Goal: Information Seeking & Learning: Find specific fact

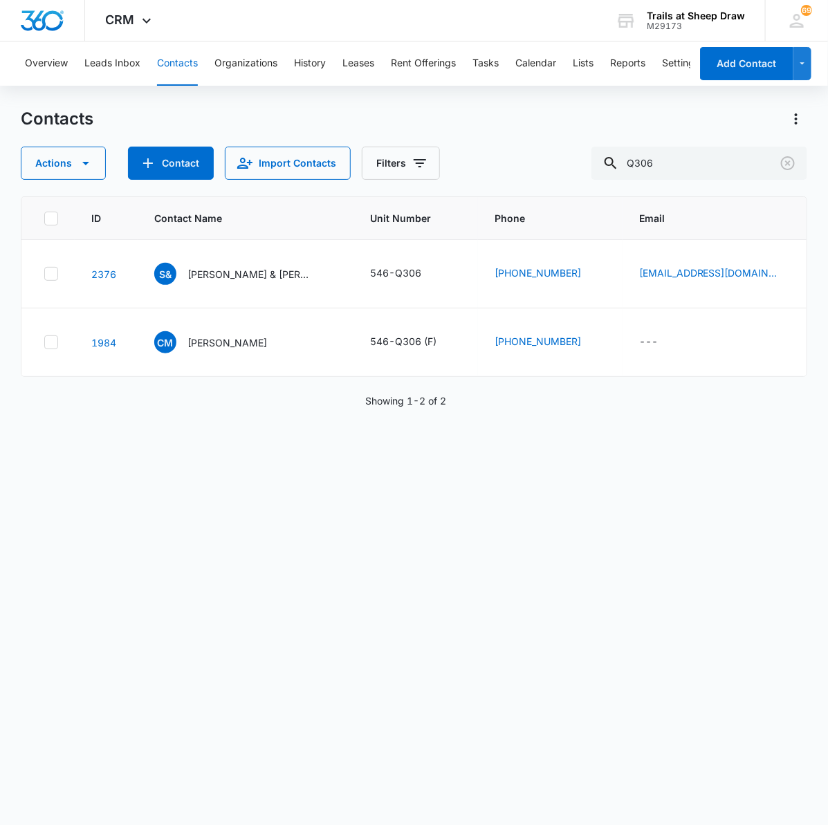
drag, startPoint x: 680, startPoint y: 169, endPoint x: 499, endPoint y: 154, distance: 181.9
click at [502, 156] on div "Actions Contact Import Contacts Filters Q306" at bounding box center [414, 163] width 787 height 33
type input "c"
type input "d203"
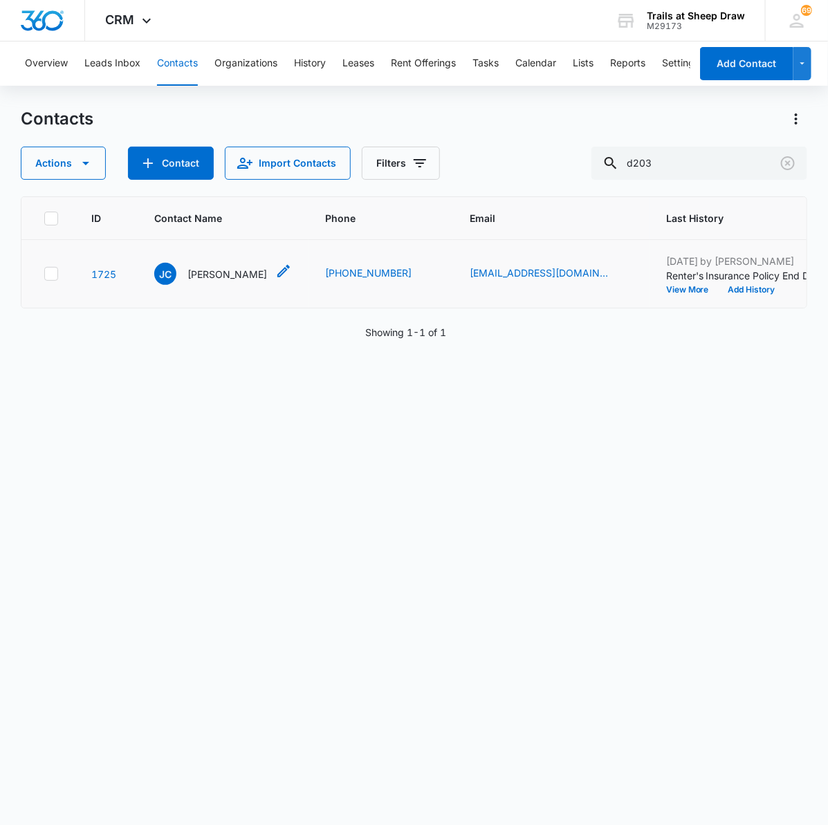
click at [217, 265] on div "[PERSON_NAME]" at bounding box center [210, 274] width 113 height 22
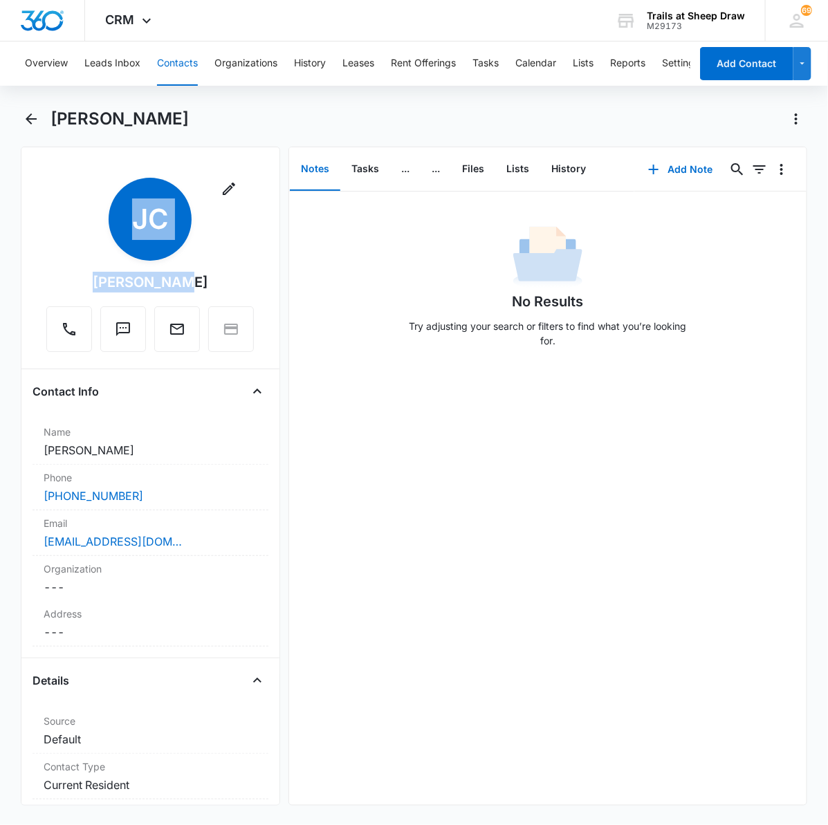
drag, startPoint x: 185, startPoint y: 288, endPoint x: 70, endPoint y: 294, distance: 115.0
click at [70, 294] on div "Remove [PERSON_NAME]" at bounding box center [150, 265] width 208 height 174
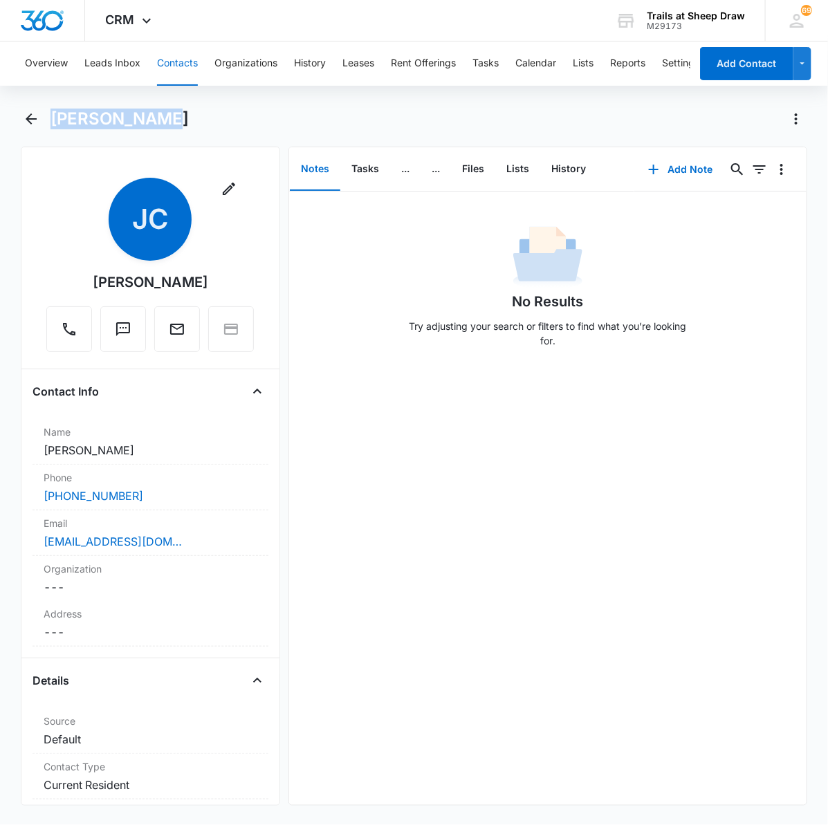
drag, startPoint x: 70, startPoint y: 294, endPoint x: 49, endPoint y: 125, distance: 170.1
click at [49, 125] on div "[PERSON_NAME]" at bounding box center [414, 127] width 787 height 39
copy h1 "[PERSON_NAME]"
click at [160, 128] on h1 "[PERSON_NAME]" at bounding box center [119, 119] width 138 height 21
click at [170, 118] on div "[PERSON_NAME]" at bounding box center [428, 119] width 757 height 22
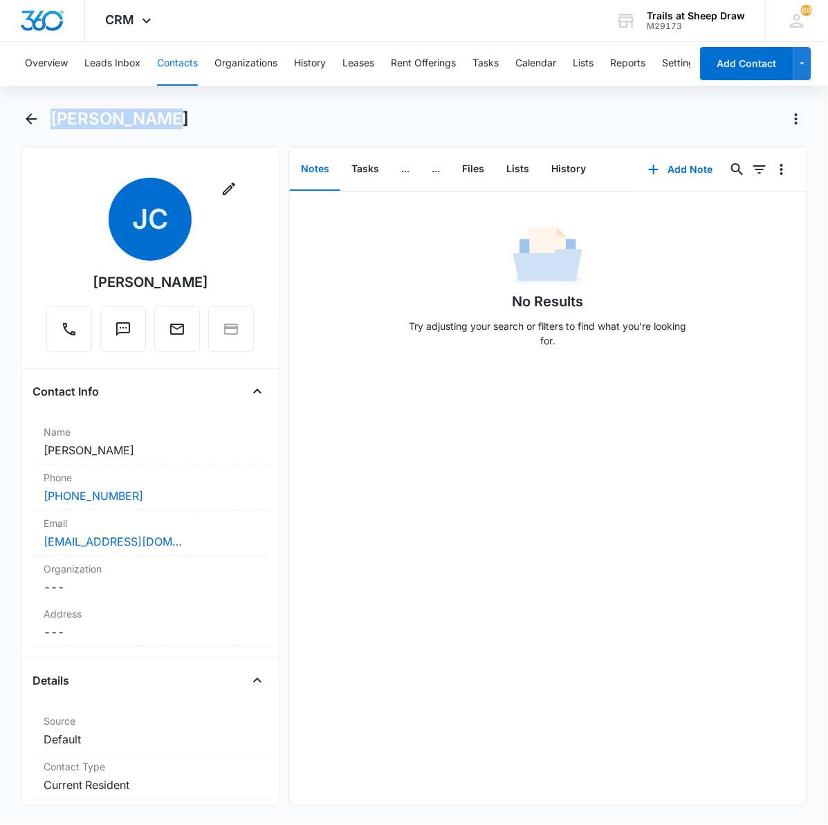
drag, startPoint x: 159, startPoint y: 129, endPoint x: 54, endPoint y: 131, distance: 105.2
click at [54, 131] on div "[PERSON_NAME]" at bounding box center [414, 127] width 787 height 39
copy h1 "[PERSON_NAME]"
click at [31, 120] on icon "Back" at bounding box center [31, 119] width 17 height 17
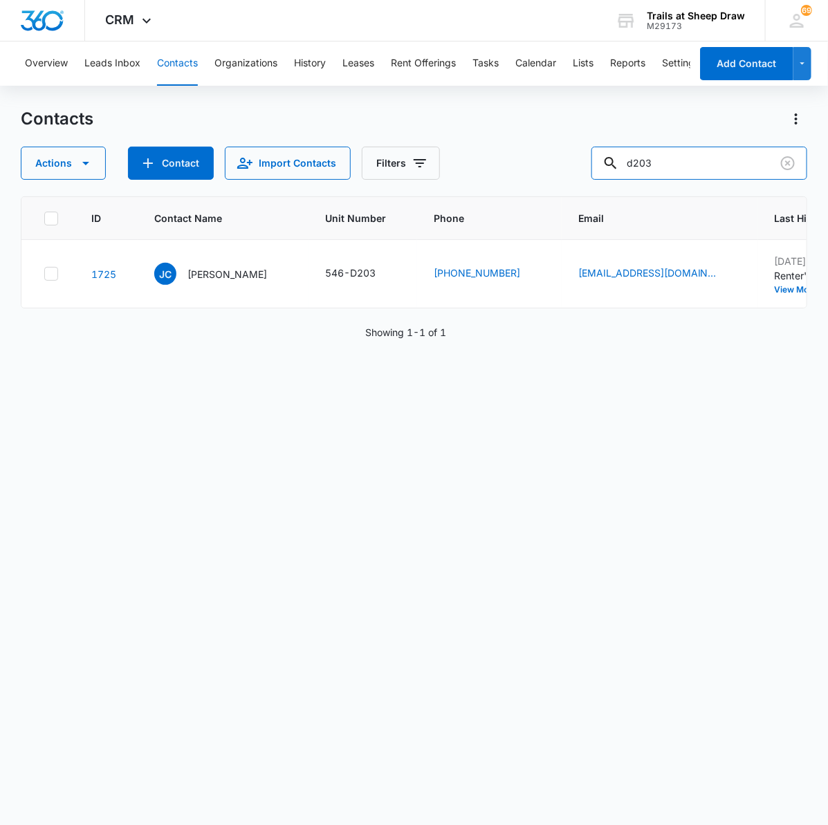
drag, startPoint x: 668, startPoint y: 158, endPoint x: 606, endPoint y: 159, distance: 61.6
click at [607, 159] on div "Actions Contact Import Contacts Filters d203" at bounding box center [414, 163] width 787 height 33
click at [697, 157] on input "text" at bounding box center [709, 163] width 195 height 33
type input "q201"
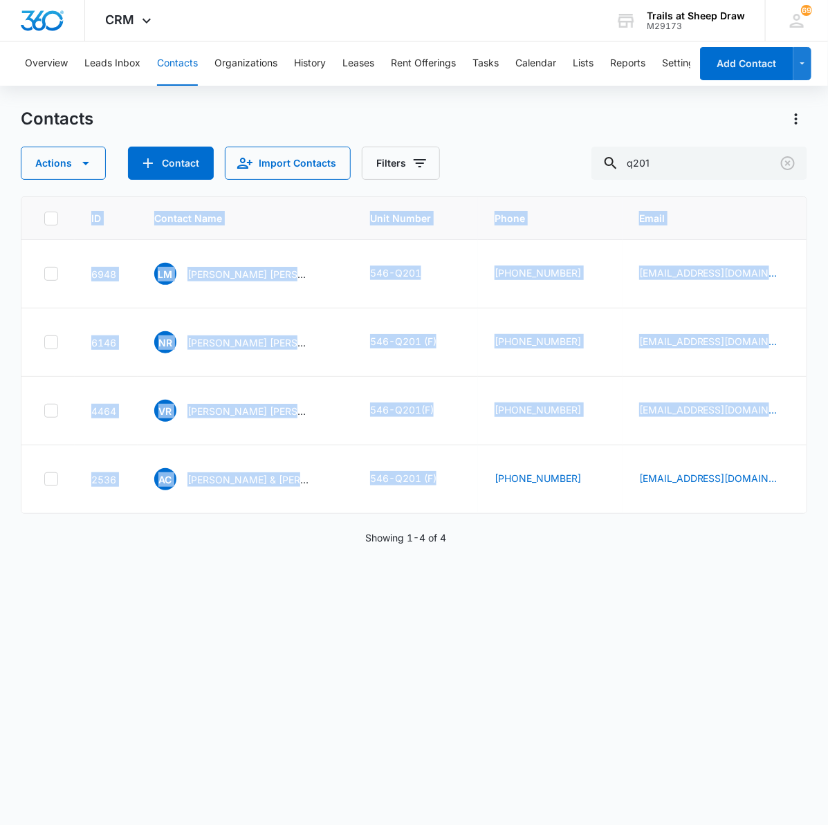
drag, startPoint x: 329, startPoint y: 528, endPoint x: 406, endPoint y: 513, distance: 78.1
click at [406, 513] on div "ID Contact Name Unit Number Phone Email Last History Assigned To Contact Type C…" at bounding box center [414, 501] width 787 height 611
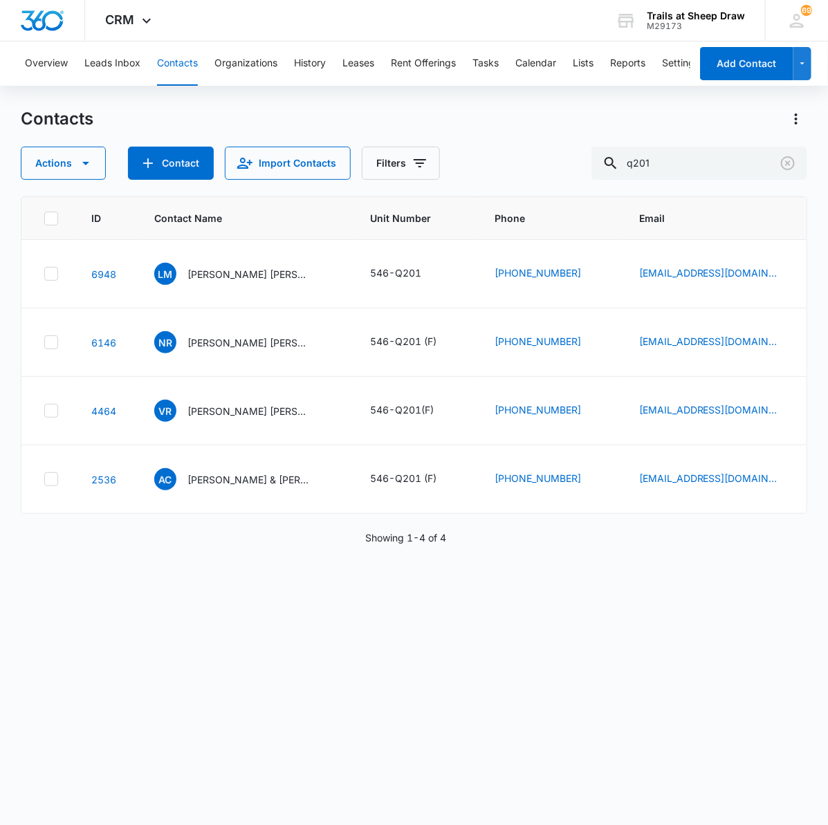
drag, startPoint x: 406, startPoint y: 513, endPoint x: 296, endPoint y: 593, distance: 135.7
click at [315, 613] on div "ID Contact Name Unit Number Phone Email Last History Assigned To Contact Type C…" at bounding box center [414, 501] width 787 height 611
drag, startPoint x: 721, startPoint y: 161, endPoint x: 633, endPoint y: 170, distance: 88.3
click at [633, 170] on div "q201" at bounding box center [699, 163] width 216 height 33
type input "d203"
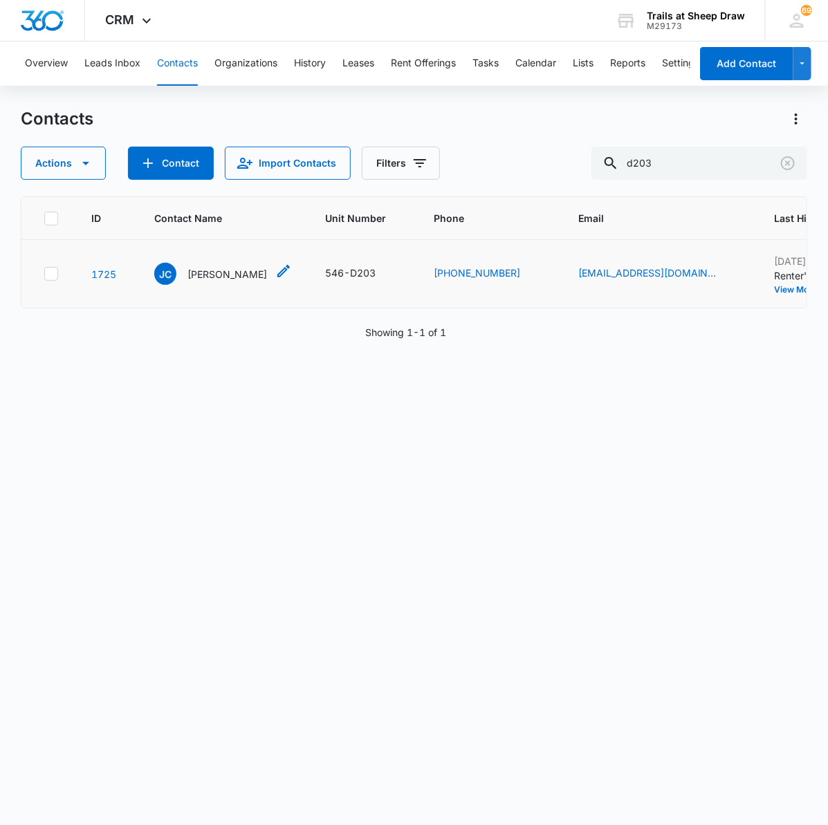
click at [219, 278] on p "[PERSON_NAME]" at bounding box center [227, 274] width 80 height 15
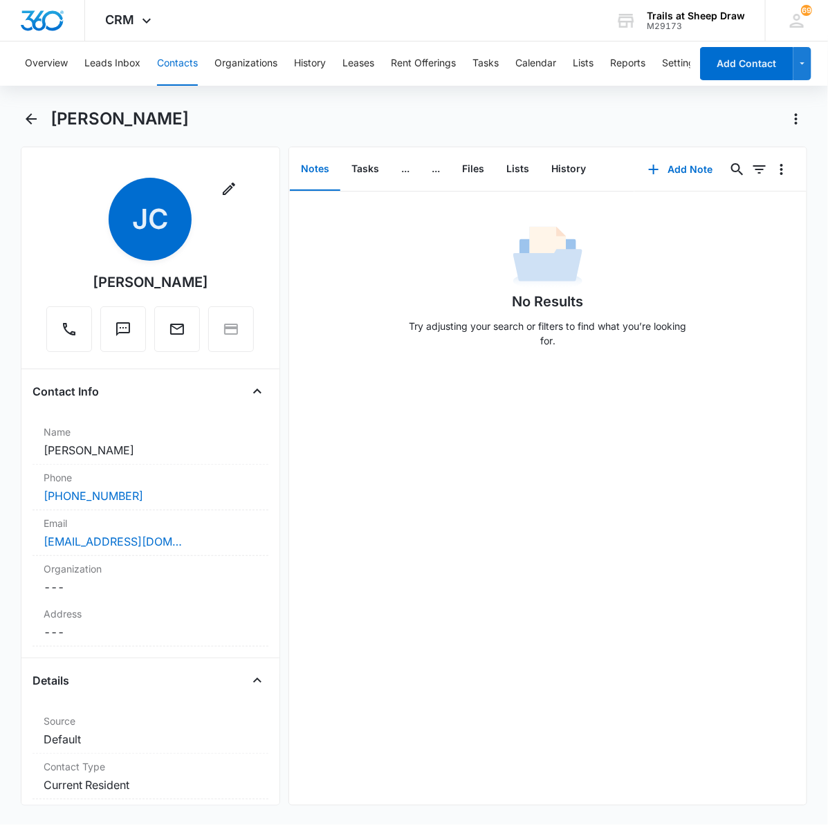
click at [45, 122] on div "[PERSON_NAME]" at bounding box center [414, 127] width 787 height 39
click at [38, 122] on icon "Back" at bounding box center [31, 119] width 17 height 17
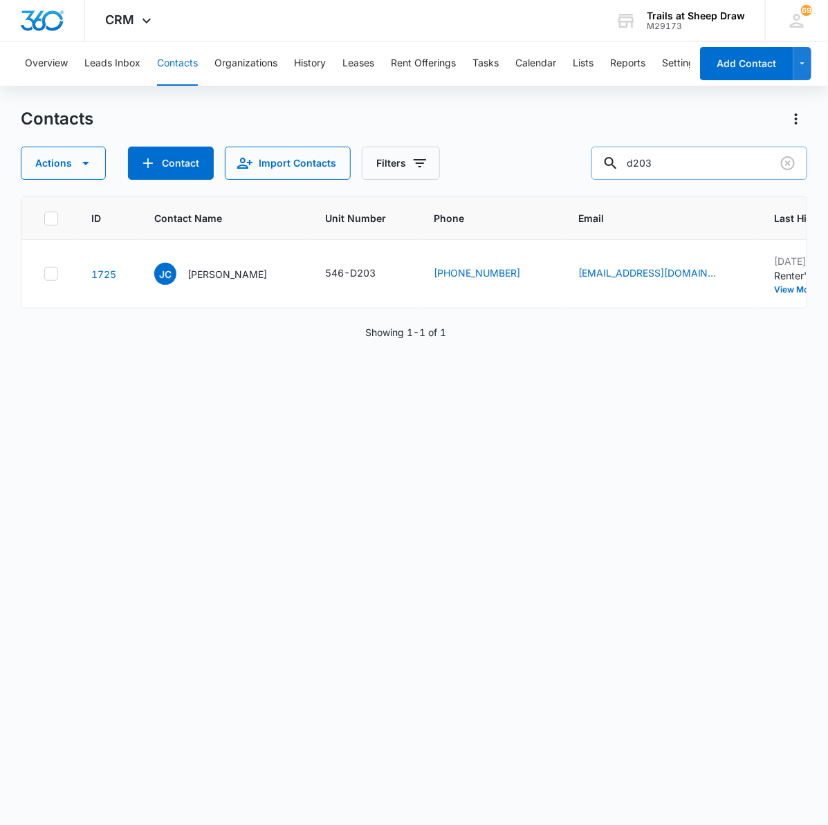
drag, startPoint x: 688, startPoint y: 161, endPoint x: 611, endPoint y: 156, distance: 77.7
click at [633, 160] on div "d203" at bounding box center [699, 163] width 216 height 33
type input "G305"
click at [202, 268] on p "[PERSON_NAME]" at bounding box center [227, 274] width 80 height 15
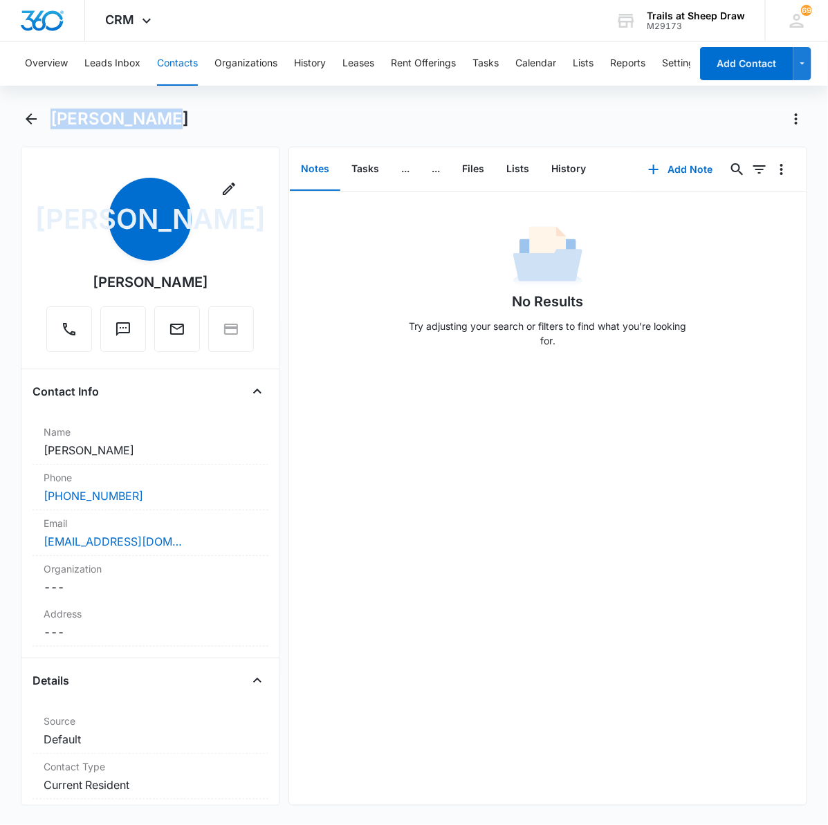
drag, startPoint x: 166, startPoint y: 118, endPoint x: 53, endPoint y: 135, distance: 114.7
click at [53, 135] on div "[PERSON_NAME]" at bounding box center [414, 127] width 787 height 39
copy h1 "[PERSON_NAME]"
drag, startPoint x: 31, startPoint y: 118, endPoint x: 26, endPoint y: 109, distance: 10.6
click at [23, 113] on icon "Back" at bounding box center [31, 119] width 17 height 17
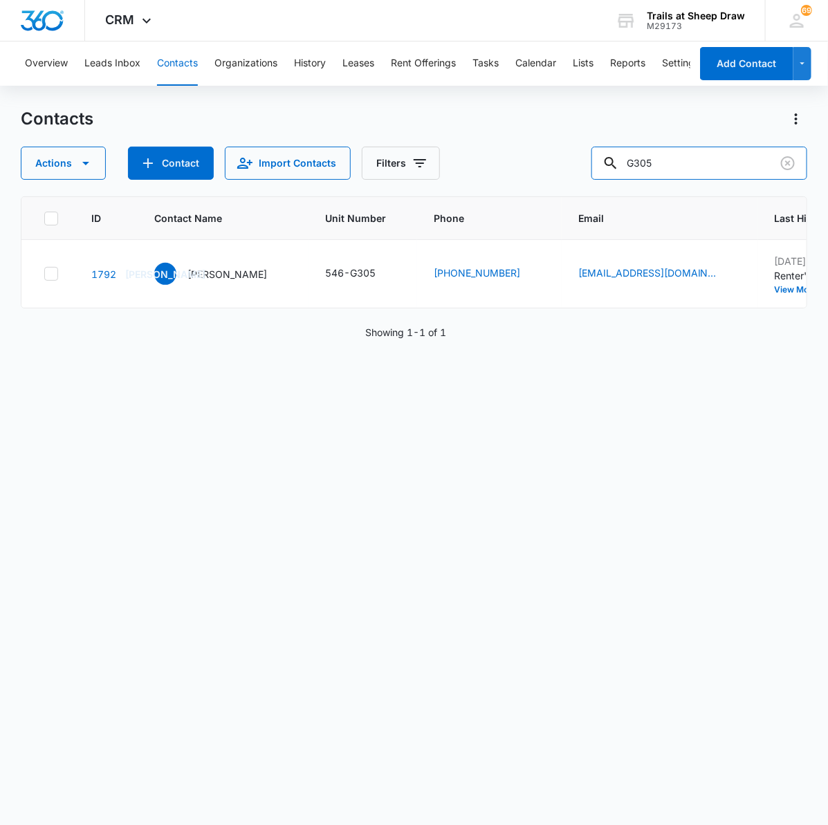
drag, startPoint x: 686, startPoint y: 160, endPoint x: 586, endPoint y: 161, distance: 99.6
click at [587, 163] on div "Actions Contact Import Contacts Filters G305" at bounding box center [414, 163] width 787 height 33
type input "h204"
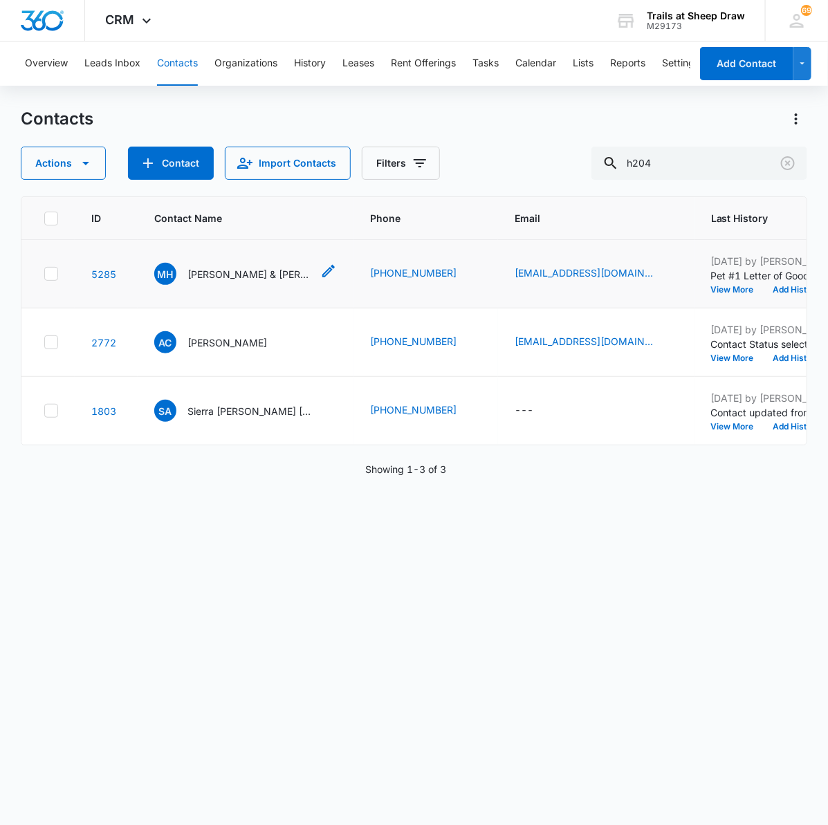
click at [275, 263] on div "MH [PERSON_NAME] & [PERSON_NAME]" at bounding box center [233, 274] width 158 height 22
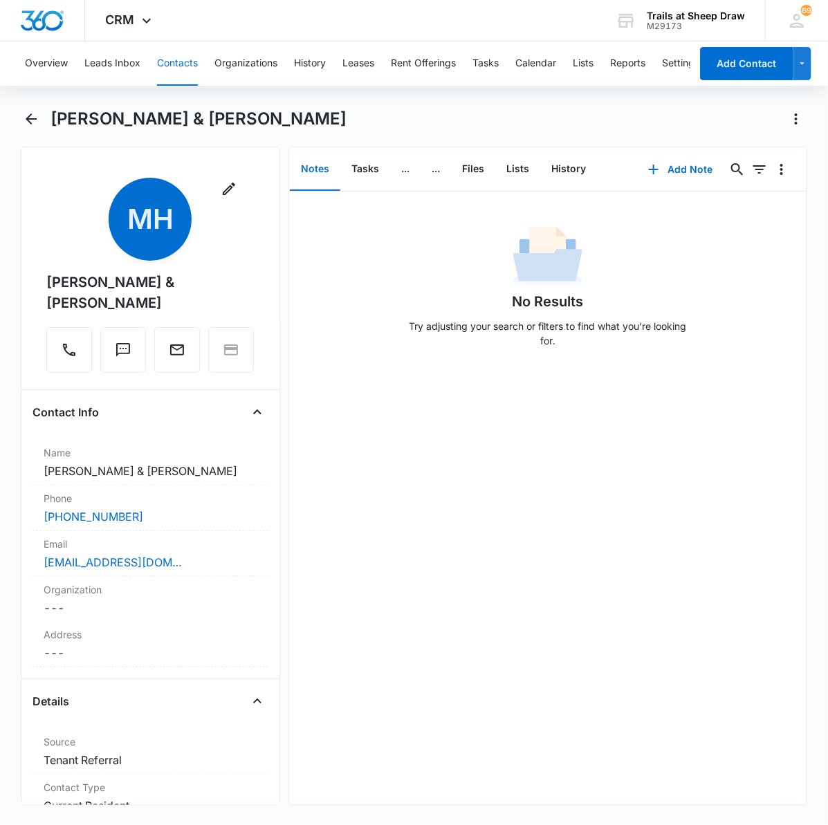
drag, startPoint x: 89, startPoint y: 304, endPoint x: 49, endPoint y: 300, distance: 39.7
click at [49, 300] on div "[PERSON_NAME] & [PERSON_NAME]" at bounding box center [150, 293] width 208 height 42
drag, startPoint x: 49, startPoint y: 300, endPoint x: 40, endPoint y: 284, distance: 18.3
click at [46, 284] on div "[PERSON_NAME] & [PERSON_NAME]" at bounding box center [150, 293] width 208 height 42
copy div "[PERSON_NAME] & [PERSON_NAME]"
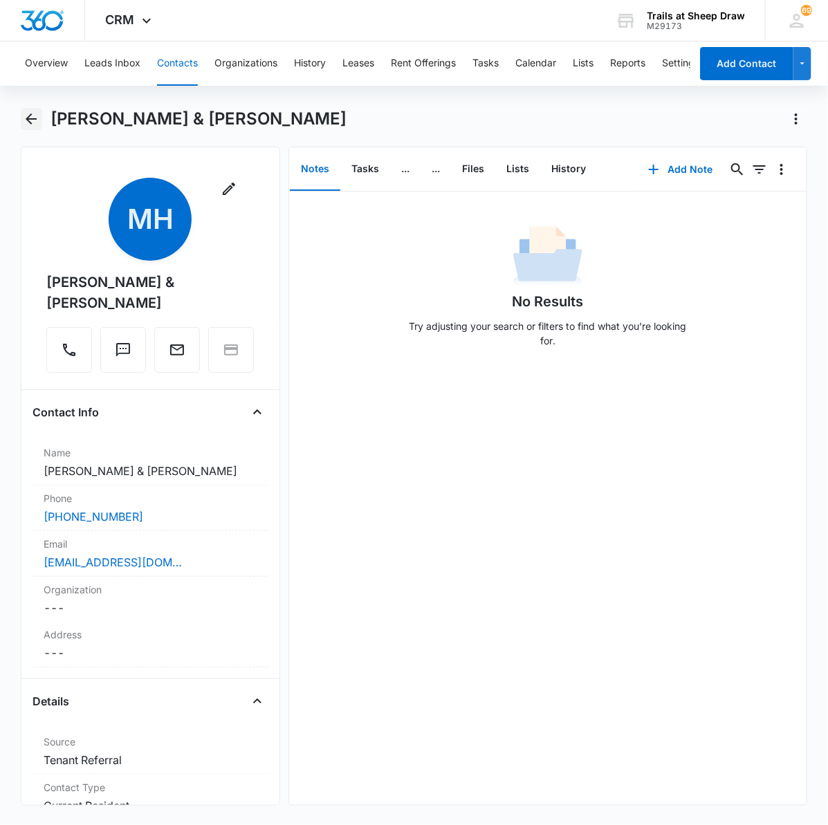
click at [33, 122] on icon "Back" at bounding box center [31, 119] width 17 height 17
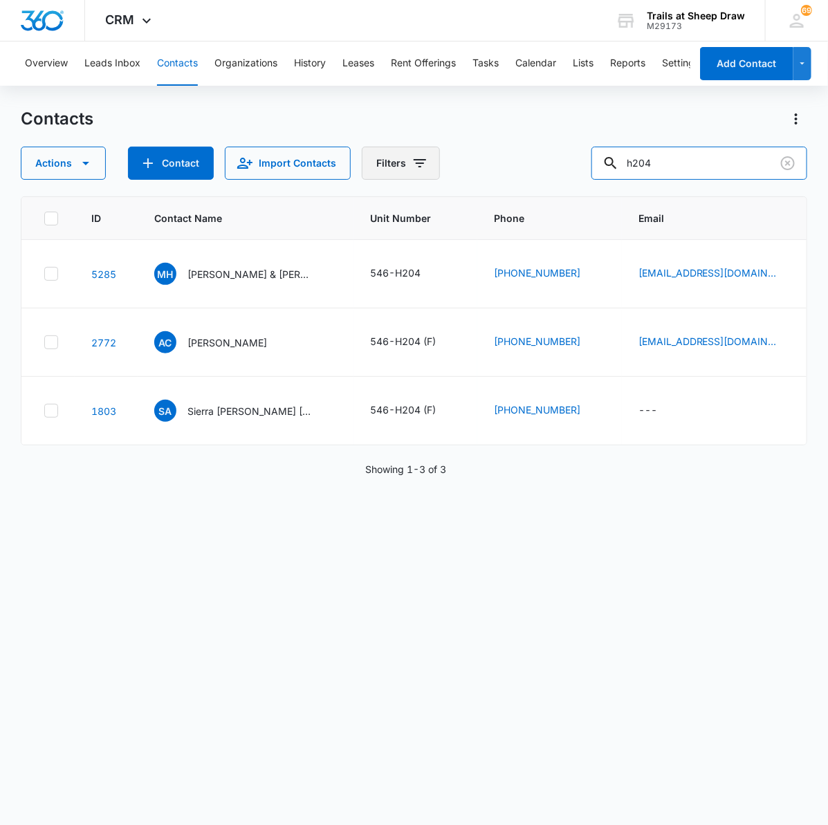
drag, startPoint x: 703, startPoint y: 169, endPoint x: 375, endPoint y: 147, distance: 328.6
click at [376, 147] on div "Actions Contact Import Contacts Filters h204" at bounding box center [414, 163] width 787 height 33
type input "o303"
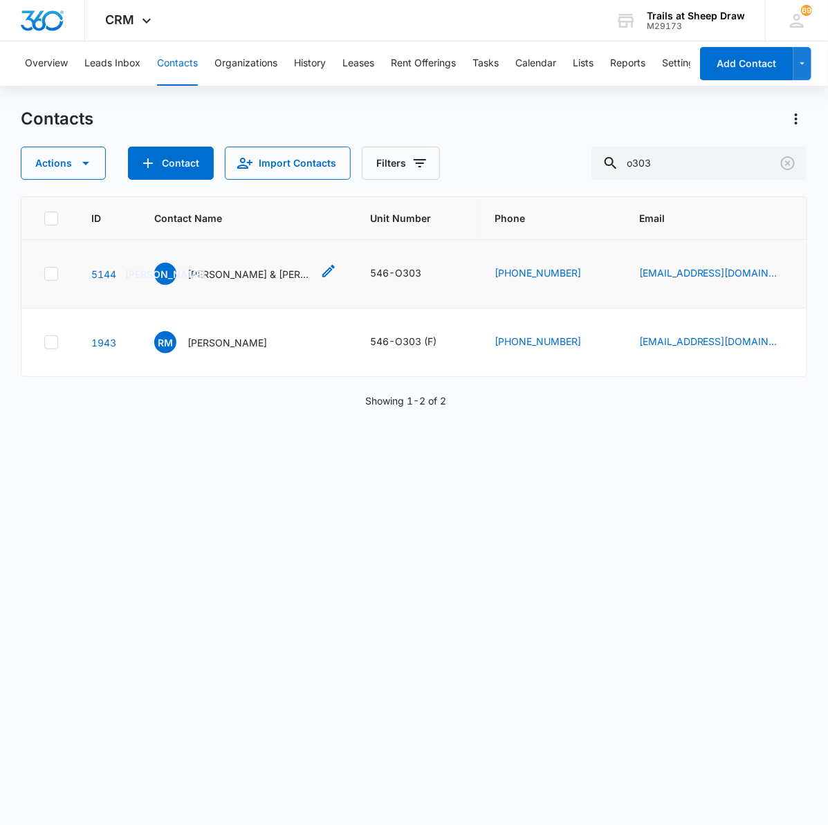
click at [255, 285] on td "[PERSON_NAME] & [PERSON_NAME]" at bounding box center [246, 274] width 216 height 68
click at [256, 277] on p "[PERSON_NAME] & [PERSON_NAME]" at bounding box center [249, 274] width 125 height 15
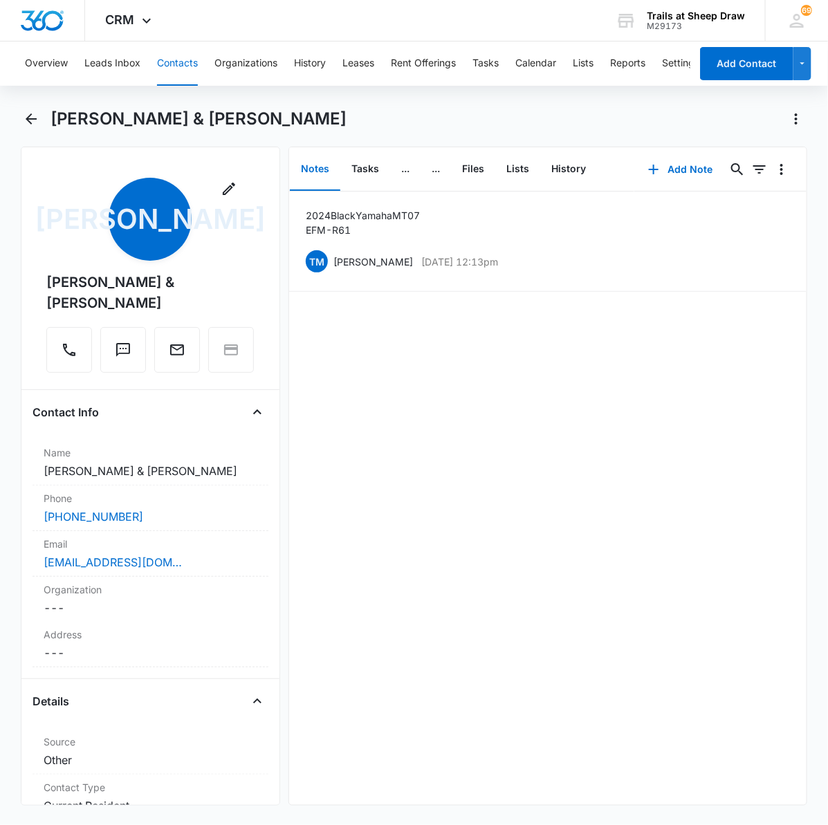
click at [108, 301] on div "[PERSON_NAME] & [PERSON_NAME]" at bounding box center [150, 293] width 208 height 42
drag, startPoint x: 106, startPoint y: 303, endPoint x: 36, endPoint y: 284, distance: 72.5
click at [36, 284] on div "Remove [PERSON_NAME] & [PERSON_NAME]" at bounding box center [151, 278] width 236 height 201
copy div "[PERSON_NAME] & [PERSON_NAME]"
click at [243, 272] on div "[PERSON_NAME] & [PERSON_NAME]" at bounding box center [150, 293] width 208 height 42
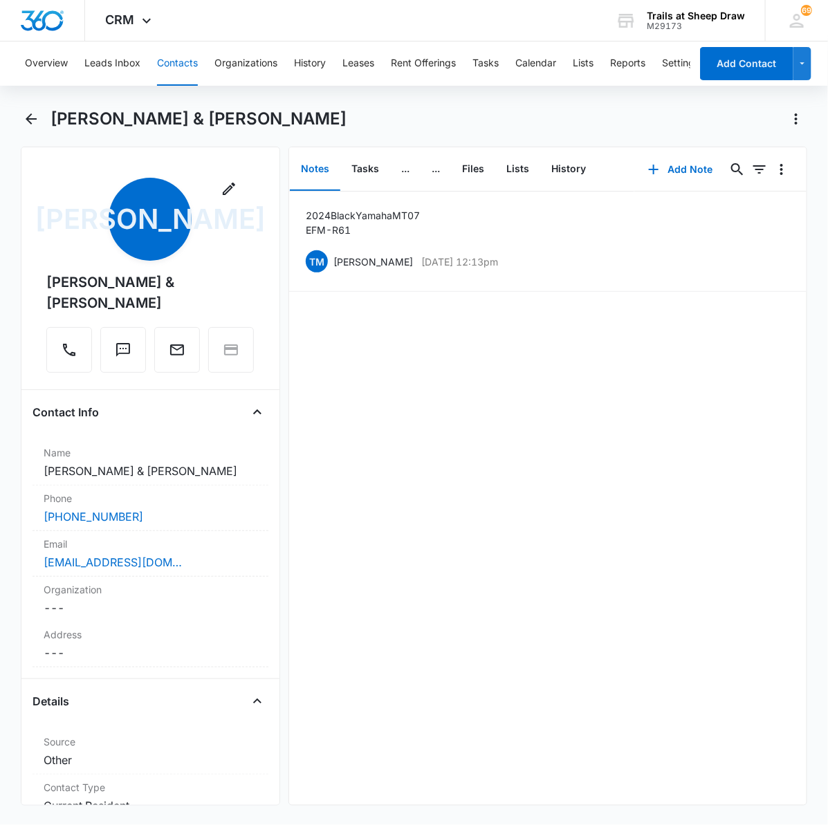
drag, startPoint x: 346, startPoint y: 502, endPoint x: 387, endPoint y: 483, distance: 45.8
click at [346, 502] on div "2024 Black Yamaha MT07 EFM-R61 TM [PERSON_NAME] [DATE] 12:13pm Delete Edit" at bounding box center [547, 499] width 517 height 614
click at [35, 114] on icon "Back" at bounding box center [31, 119] width 17 height 17
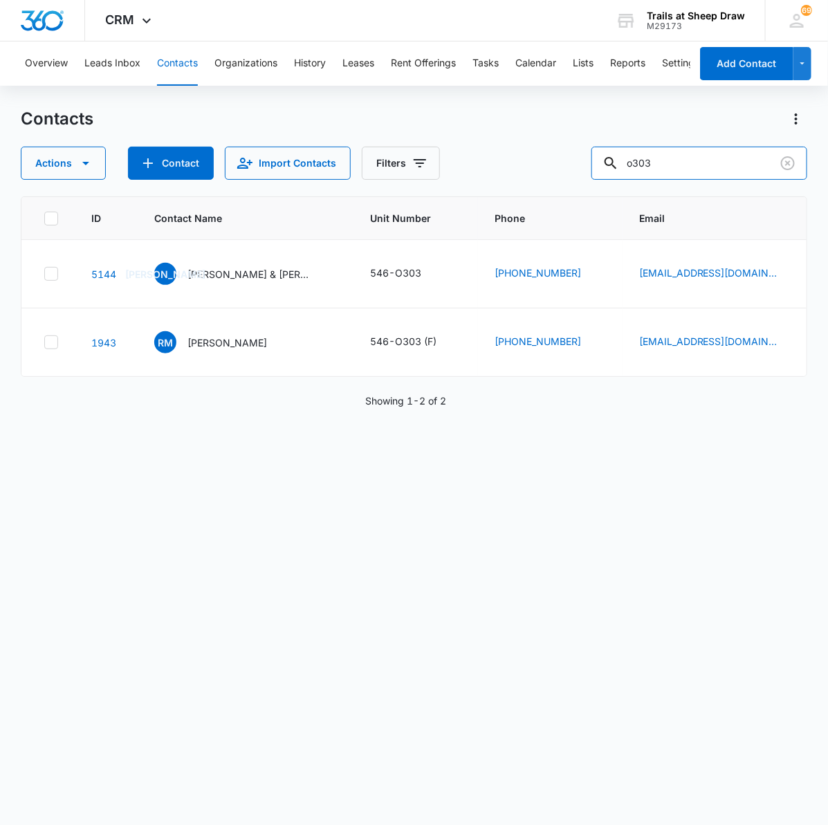
drag, startPoint x: 704, startPoint y: 171, endPoint x: 522, endPoint y: 165, distance: 182.0
click at [638, 177] on div "o303" at bounding box center [699, 163] width 216 height 33
type input "P205"
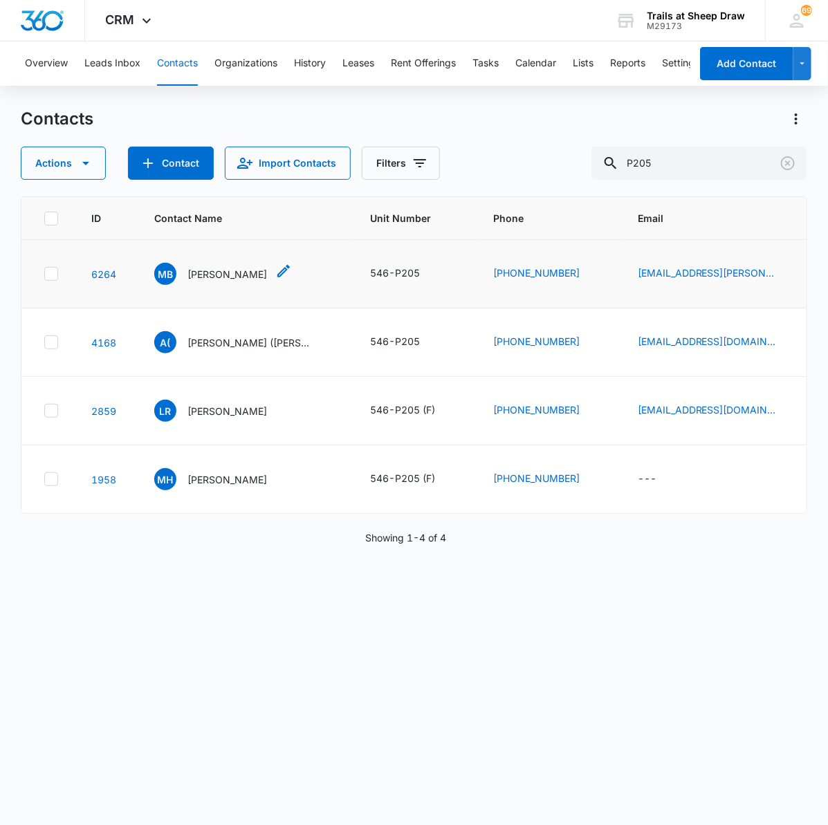
click at [208, 270] on p "[PERSON_NAME]" at bounding box center [227, 274] width 80 height 15
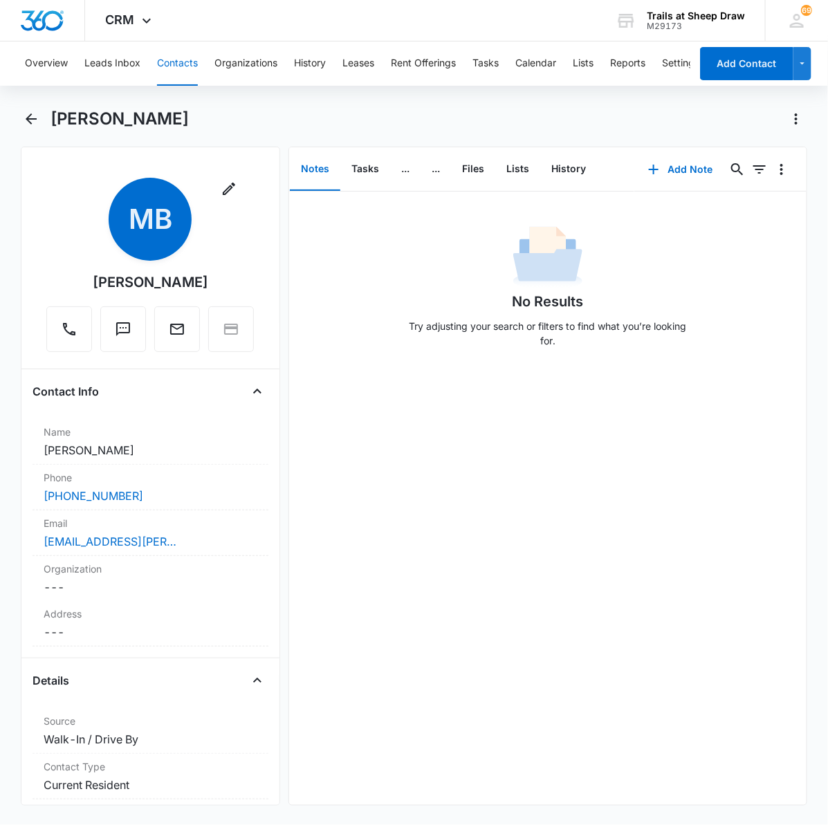
drag, startPoint x: 187, startPoint y: 125, endPoint x: 45, endPoint y: 129, distance: 142.6
click at [45, 129] on div "[PERSON_NAME]" at bounding box center [414, 127] width 787 height 39
copy h1 "[PERSON_NAME]"
click at [30, 112] on icon "Back" at bounding box center [31, 119] width 17 height 17
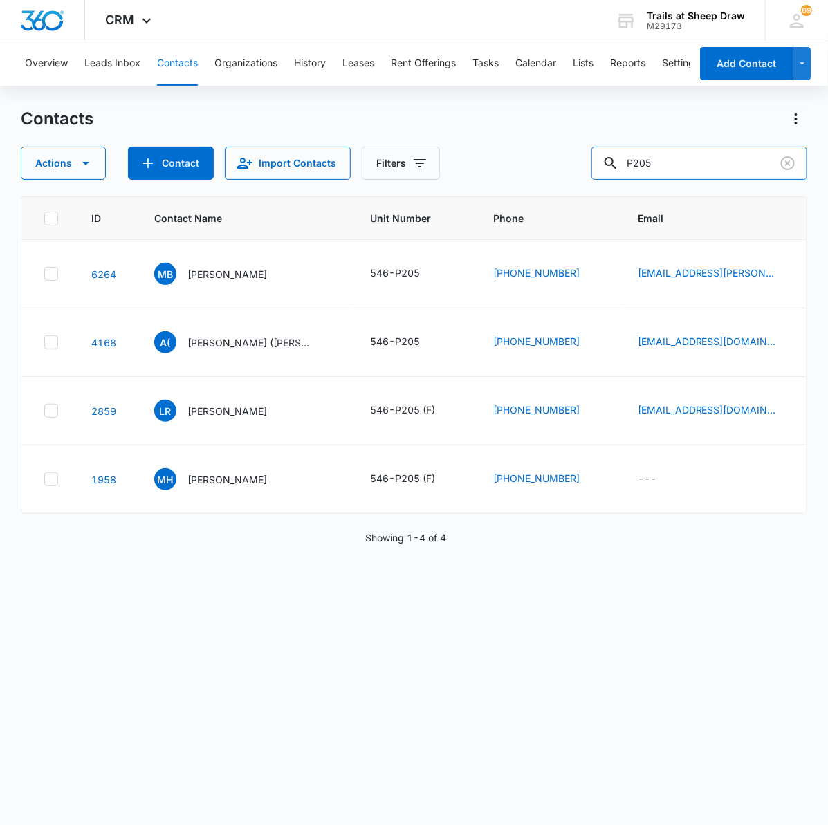
drag, startPoint x: 624, startPoint y: 168, endPoint x: 520, endPoint y: 167, distance: 103.8
click at [520, 167] on div "Actions Contact Import Contacts Filters P205" at bounding box center [414, 163] width 787 height 33
type input "N303"
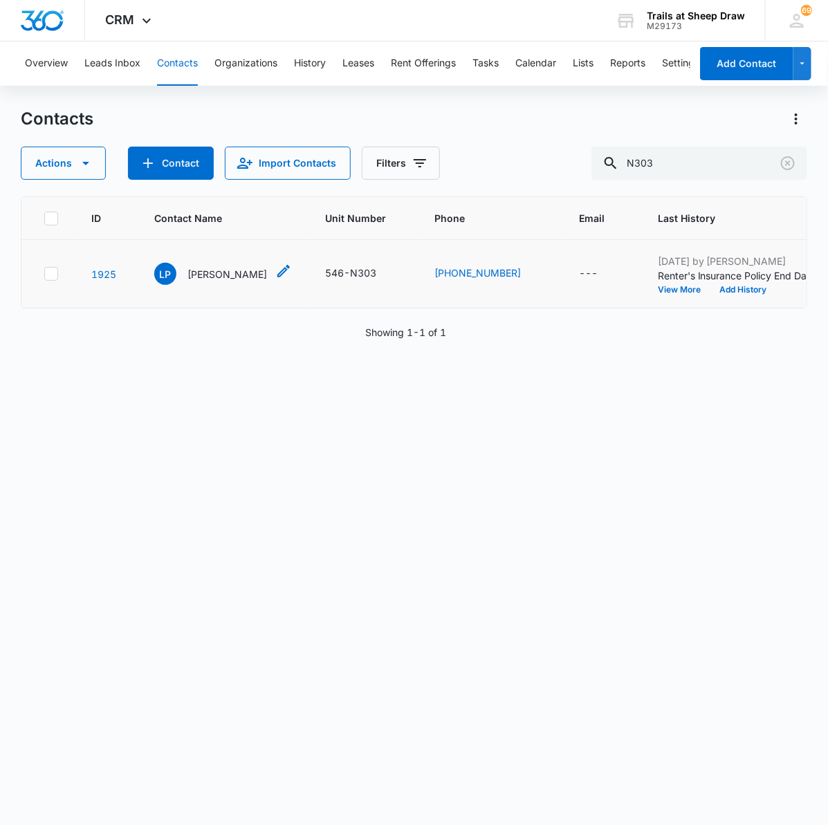
click at [254, 281] on p "[PERSON_NAME]" at bounding box center [227, 274] width 80 height 15
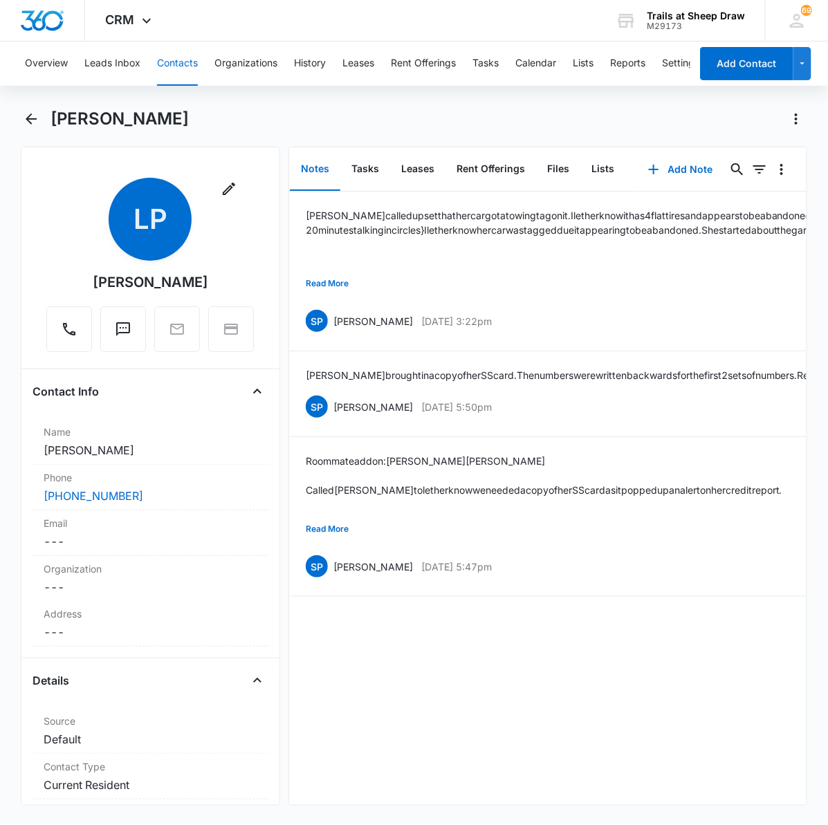
drag, startPoint x: 192, startPoint y: 116, endPoint x: 53, endPoint y: 139, distance: 140.2
click at [53, 139] on div "[PERSON_NAME]" at bounding box center [414, 127] width 787 height 39
copy h1 "[PERSON_NAME]"
click at [40, 120] on button "Back" at bounding box center [31, 119] width 21 height 22
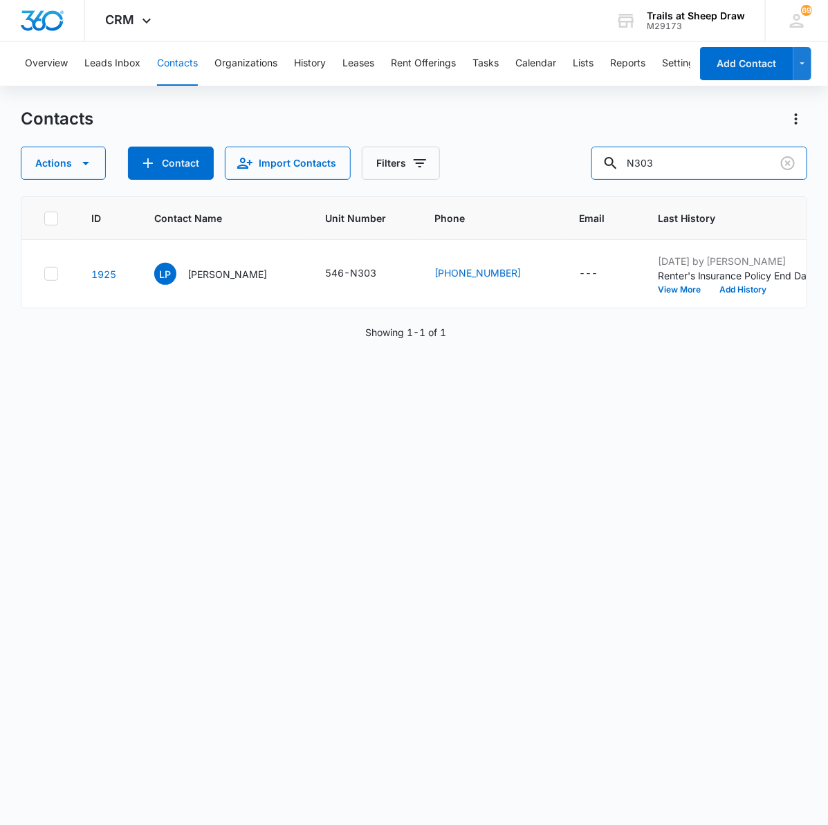
drag, startPoint x: 739, startPoint y: 159, endPoint x: 553, endPoint y: 145, distance: 185.9
click at [561, 147] on div "Actions Contact Import Contacts Filters N303" at bounding box center [414, 163] width 787 height 33
type input "H204"
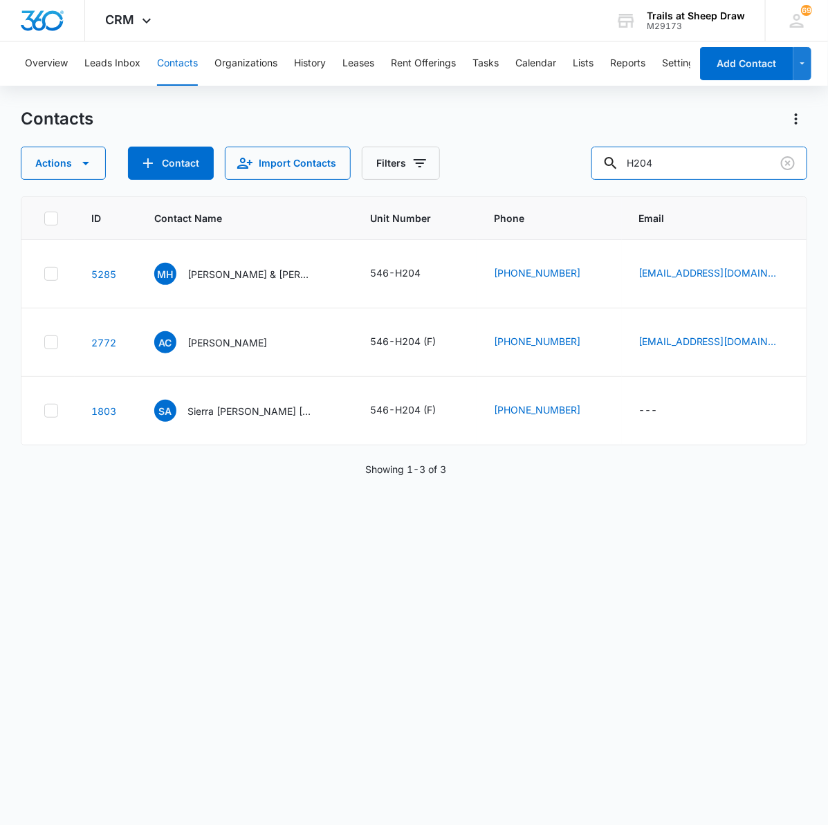
drag, startPoint x: 680, startPoint y: 170, endPoint x: 511, endPoint y: 159, distance: 169.8
click at [511, 160] on div "Actions Contact Import Contacts Filters H204" at bounding box center [414, 163] width 787 height 33
type input "C208"
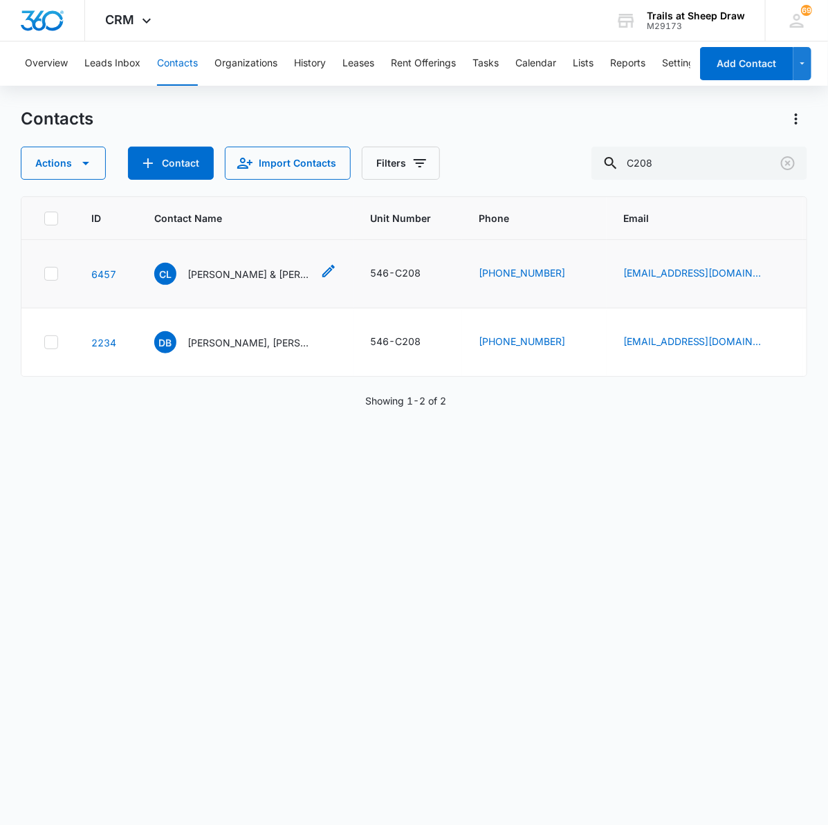
click at [221, 282] on div "[PERSON_NAME] & [PERSON_NAME]" at bounding box center [233, 274] width 158 height 22
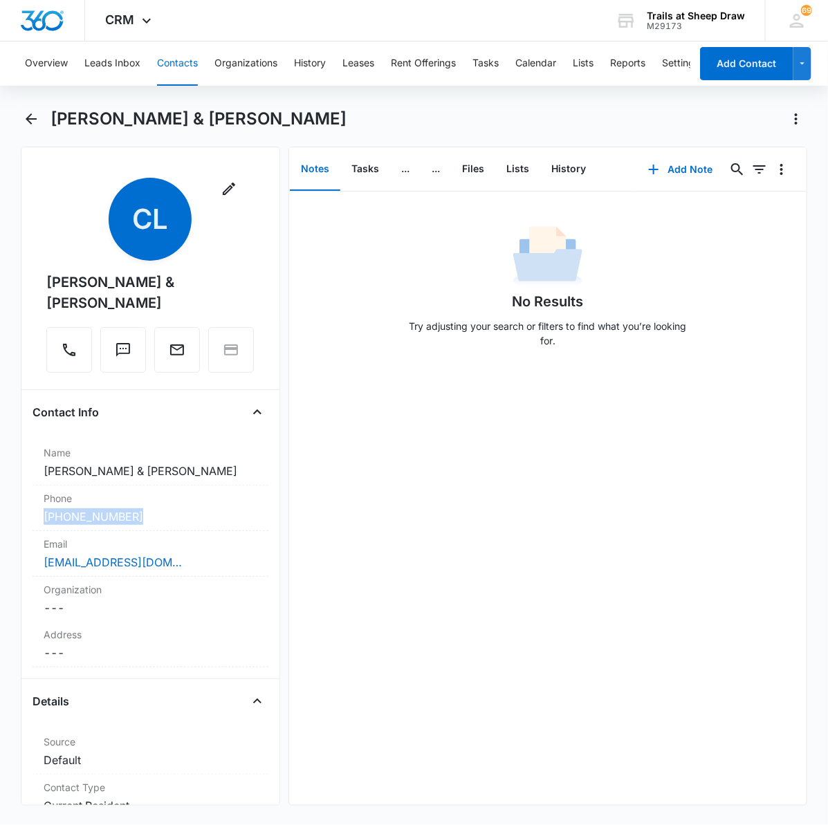
drag, startPoint x: 150, startPoint y: 496, endPoint x: 26, endPoint y: 499, distance: 124.6
click at [26, 499] on div "Remove [PERSON_NAME] & [PERSON_NAME] Contact Info Name Cancel Save Changes [PER…" at bounding box center [150, 476] width 259 height 659
click at [23, 116] on icon "Back" at bounding box center [31, 119] width 17 height 17
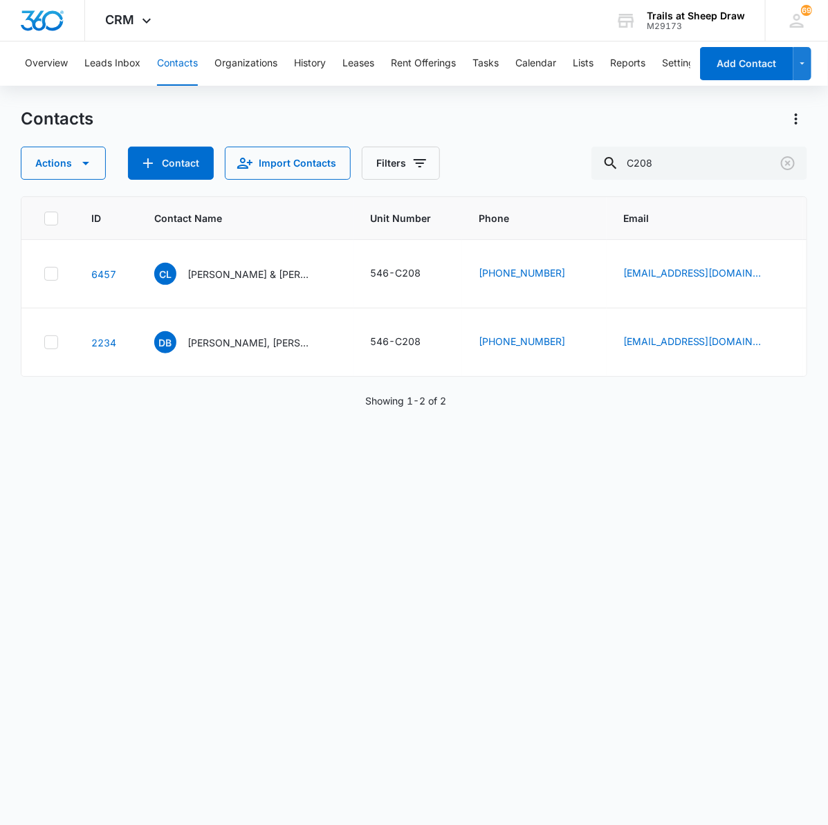
click at [115, 486] on div "ID Contact Name Unit Number Phone Email Last History Assigned To Contact Type C…" at bounding box center [414, 501] width 787 height 611
drag, startPoint x: 728, startPoint y: 167, endPoint x: 524, endPoint y: 149, distance: 205.6
click at [524, 149] on div "Actions Contact Import Contacts Filters C208" at bounding box center [414, 163] width 787 height 33
type input "H204"
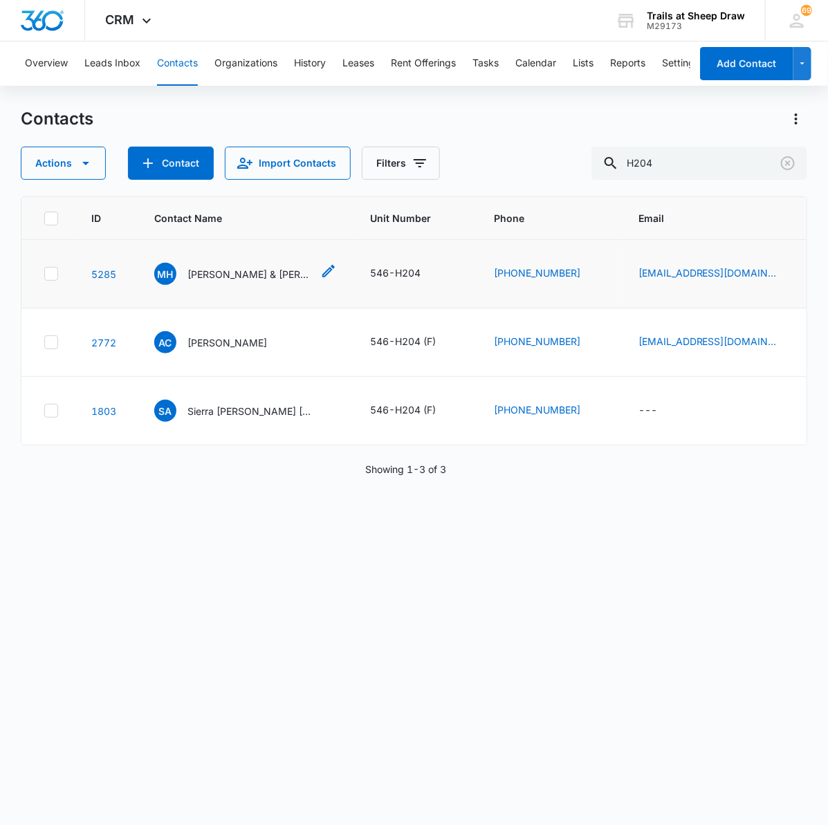
click at [235, 268] on p "[PERSON_NAME] & [PERSON_NAME]" at bounding box center [249, 274] width 125 height 15
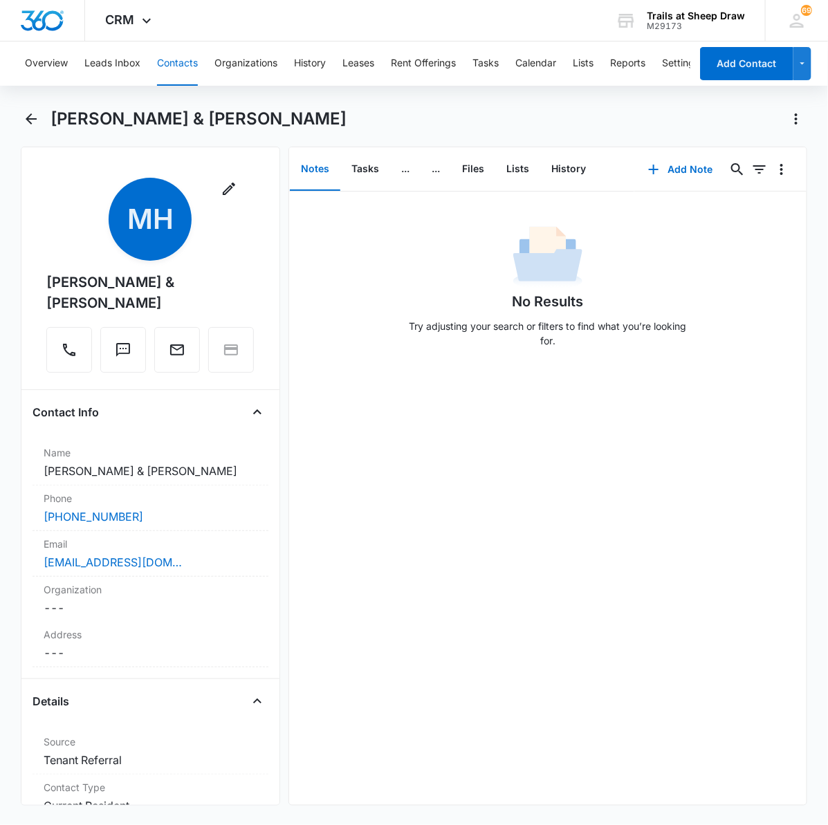
drag, startPoint x: 345, startPoint y: 113, endPoint x: 47, endPoint y: 125, distance: 297.7
click at [47, 125] on div "[PERSON_NAME] & [PERSON_NAME]" at bounding box center [414, 127] width 787 height 39
copy h1 "[PERSON_NAME] & [PERSON_NAME]"
click at [33, 118] on icon "Back" at bounding box center [31, 119] width 17 height 17
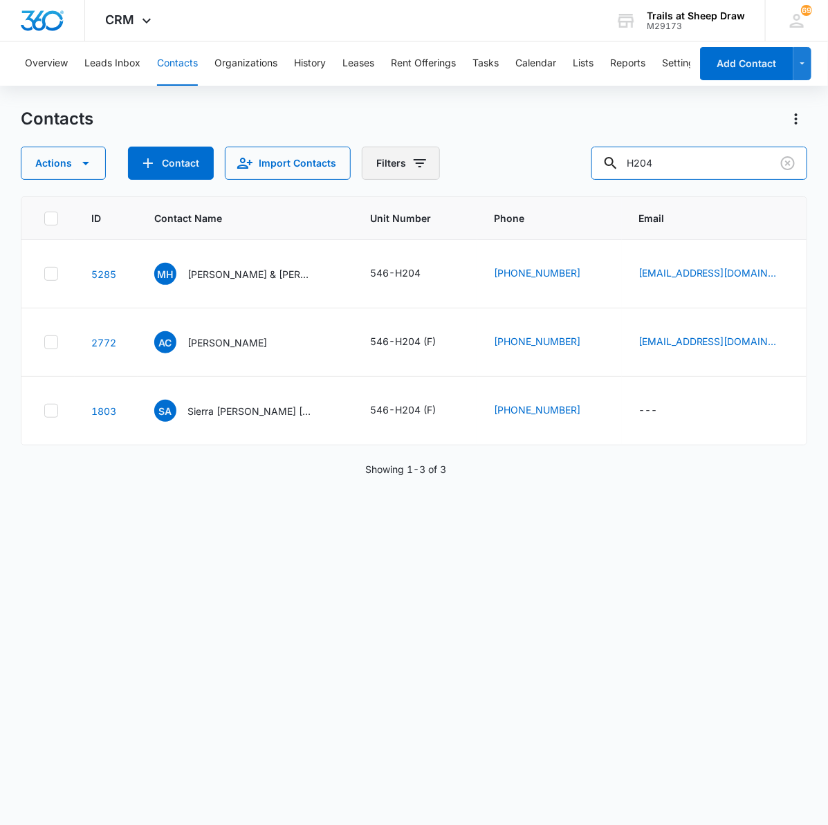
drag, startPoint x: 725, startPoint y: 156, endPoint x: 365, endPoint y: 146, distance: 360.6
click at [365, 147] on div "Actions Contact Import Contacts Filters H204" at bounding box center [414, 163] width 787 height 33
type input "R308"
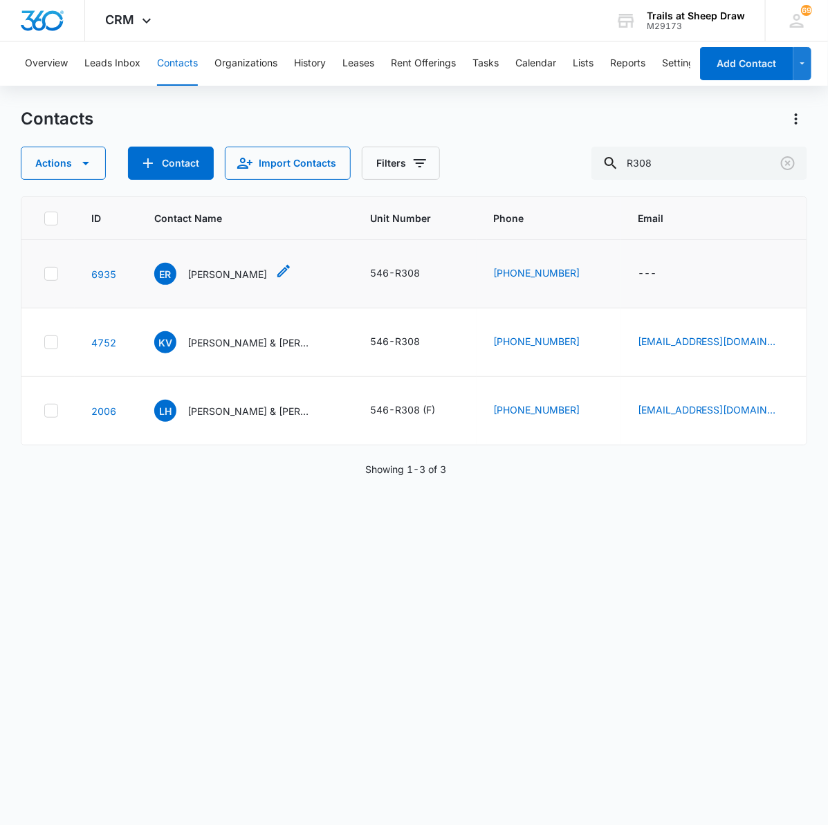
click at [235, 277] on p "[PERSON_NAME]" at bounding box center [227, 274] width 80 height 15
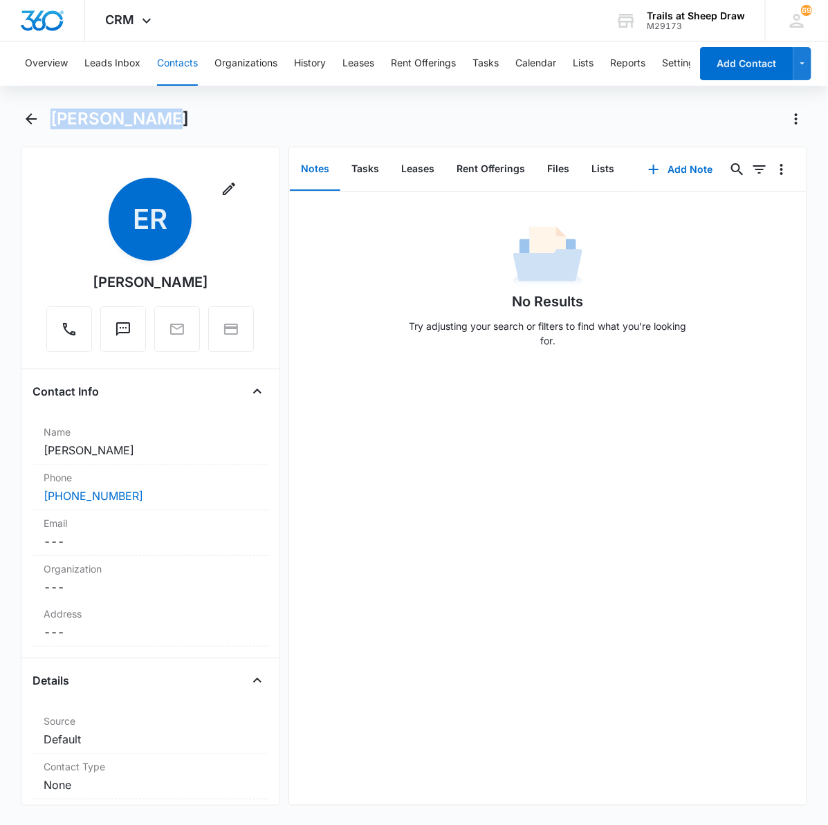
drag, startPoint x: 167, startPoint y: 125, endPoint x: 53, endPoint y: 129, distance: 114.9
click at [53, 129] on div "[PERSON_NAME]" at bounding box center [428, 119] width 757 height 22
copy h1 "[PERSON_NAME]"
click at [558, 129] on div "[PERSON_NAME]" at bounding box center [428, 119] width 757 height 22
click at [35, 118] on icon "Back" at bounding box center [31, 119] width 17 height 17
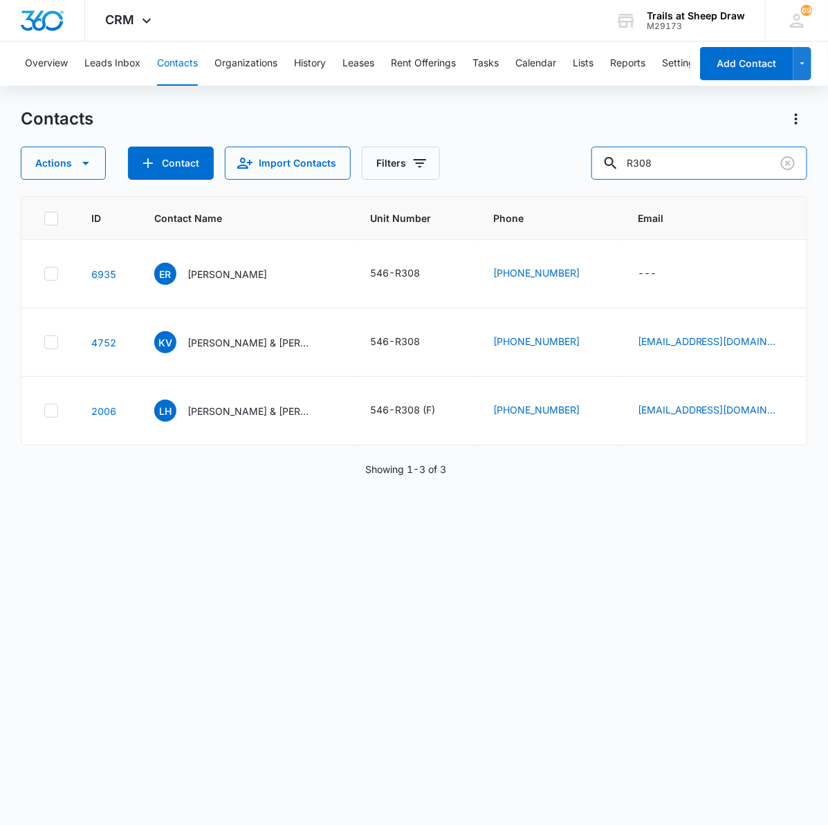
drag, startPoint x: 695, startPoint y: 161, endPoint x: 522, endPoint y: 157, distance: 173.0
click at [522, 157] on div "Actions Contact Import Contacts Filters R308" at bounding box center [414, 163] width 787 height 33
type input "S101"
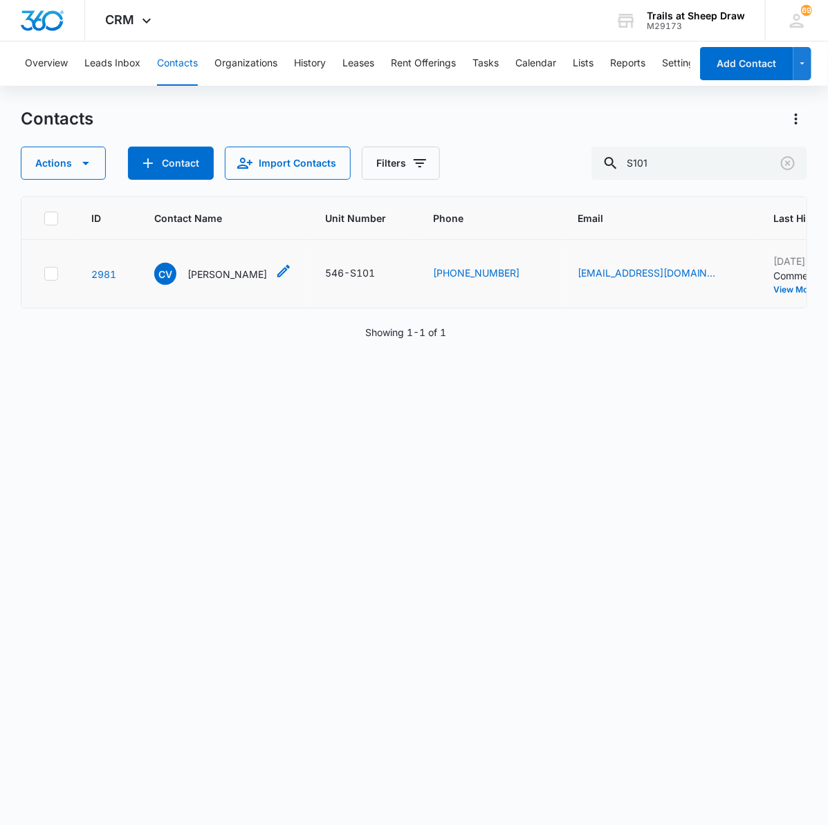
click at [239, 281] on p "[PERSON_NAME]" at bounding box center [227, 274] width 80 height 15
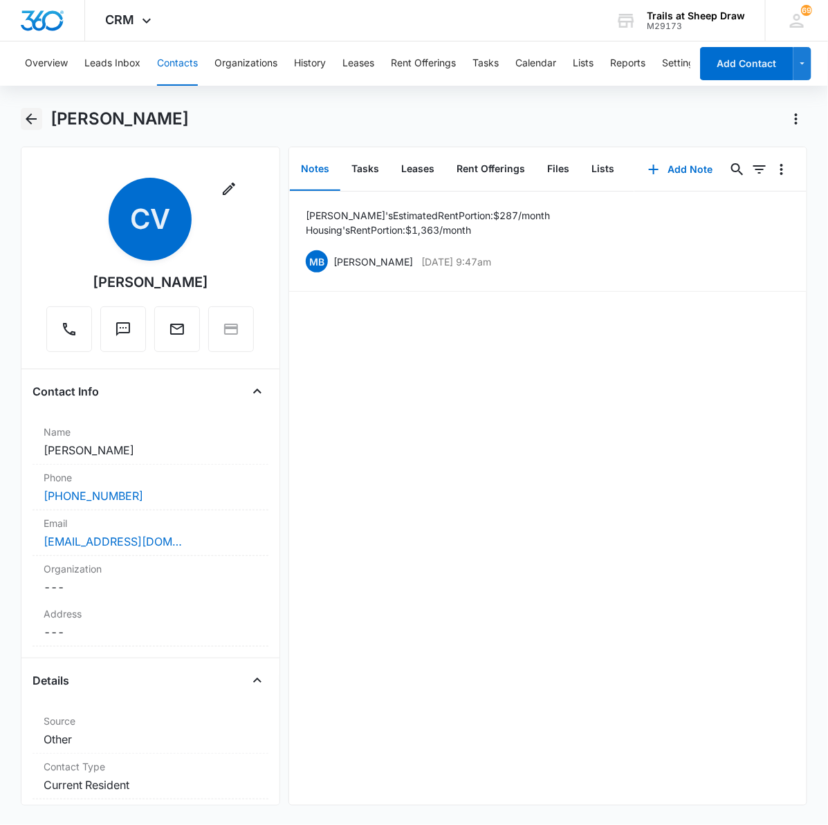
click at [35, 125] on icon "Back" at bounding box center [31, 119] width 17 height 17
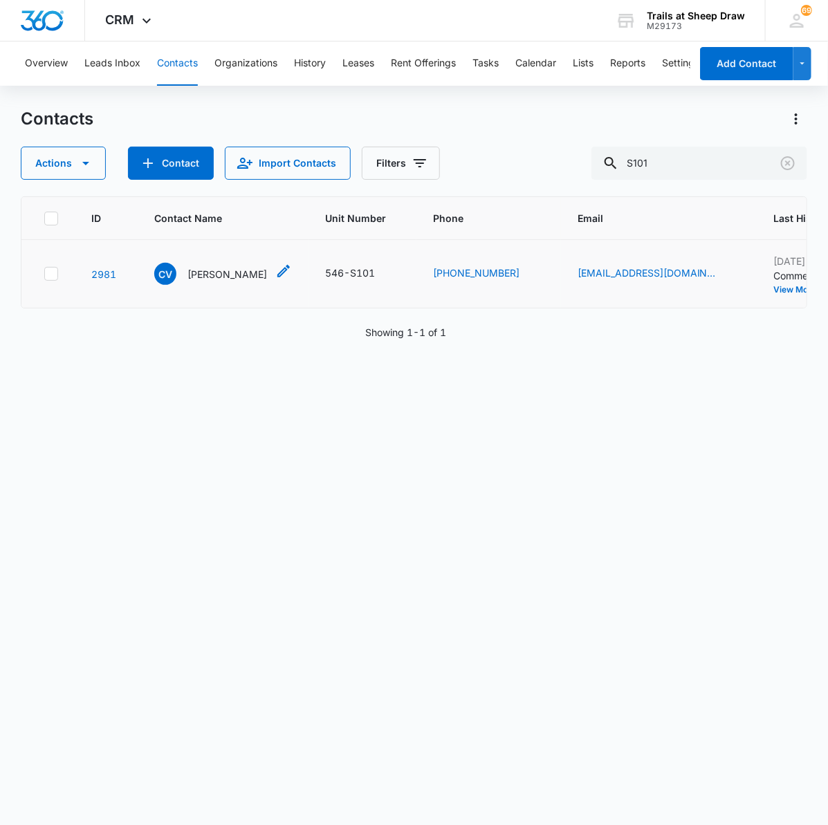
click at [217, 275] on p "[PERSON_NAME]" at bounding box center [227, 274] width 80 height 15
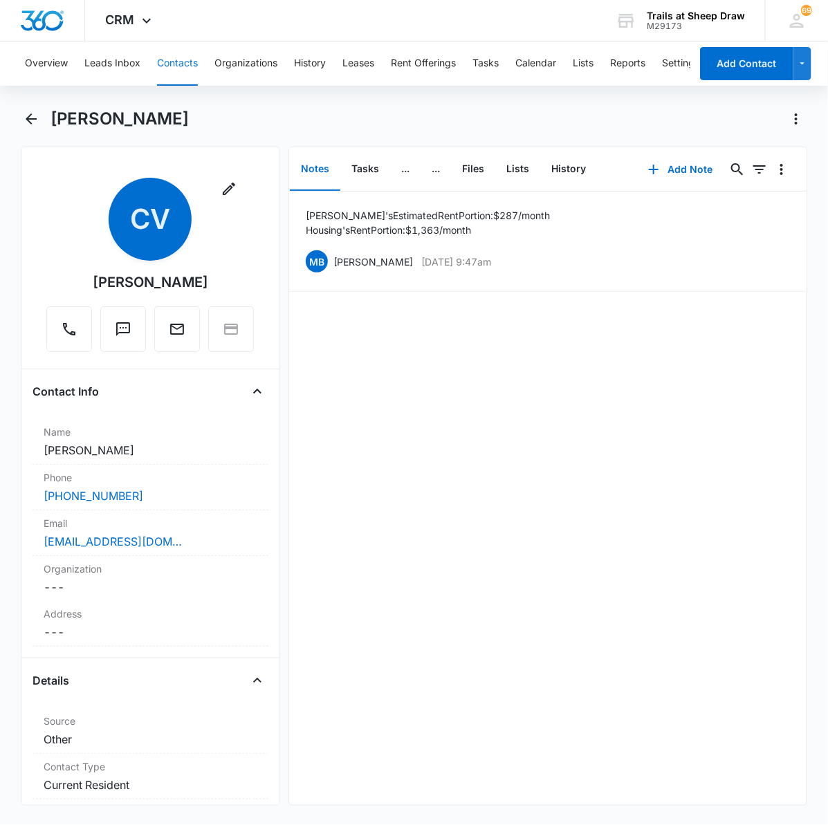
drag, startPoint x: 183, startPoint y: 120, endPoint x: 52, endPoint y: 123, distance: 131.5
click at [52, 123] on div "[PERSON_NAME]" at bounding box center [428, 119] width 757 height 22
copy h1 "[PERSON_NAME]"
drag, startPoint x: 160, startPoint y: 538, endPoint x: 90, endPoint y: 510, distance: 75.4
drag, startPoint x: 90, startPoint y: 510, endPoint x: 544, endPoint y: 701, distance: 493.0
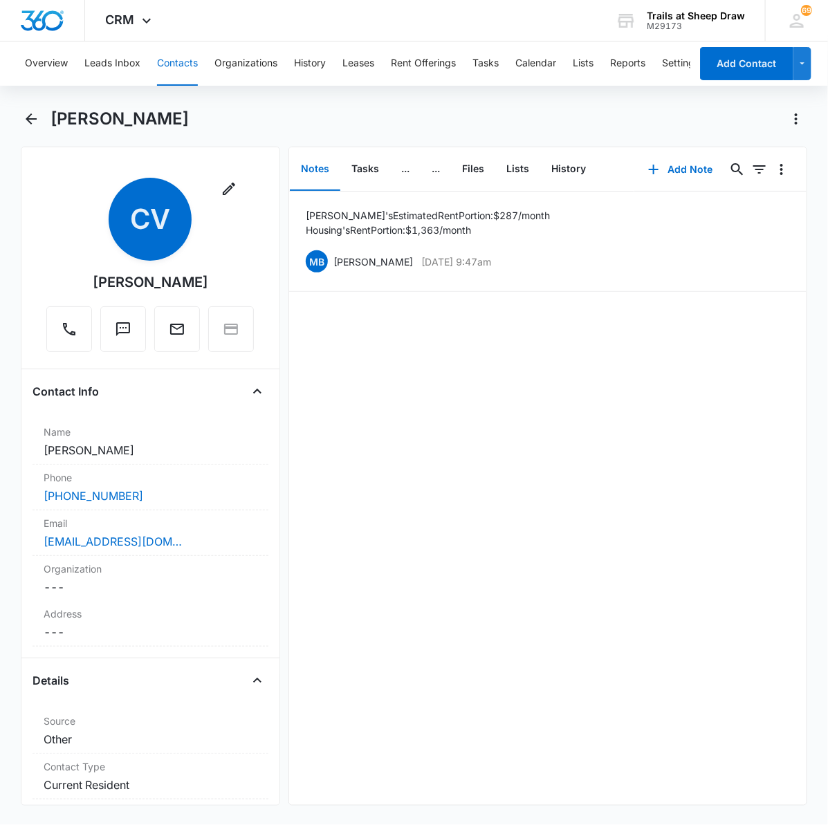
click at [546, 701] on div "[PERSON_NAME]'s Estimated Rent Portion: $287/month Housing's Rent Portion: $1,3…" at bounding box center [547, 499] width 517 height 614
click at [24, 120] on icon "Back" at bounding box center [31, 119] width 17 height 17
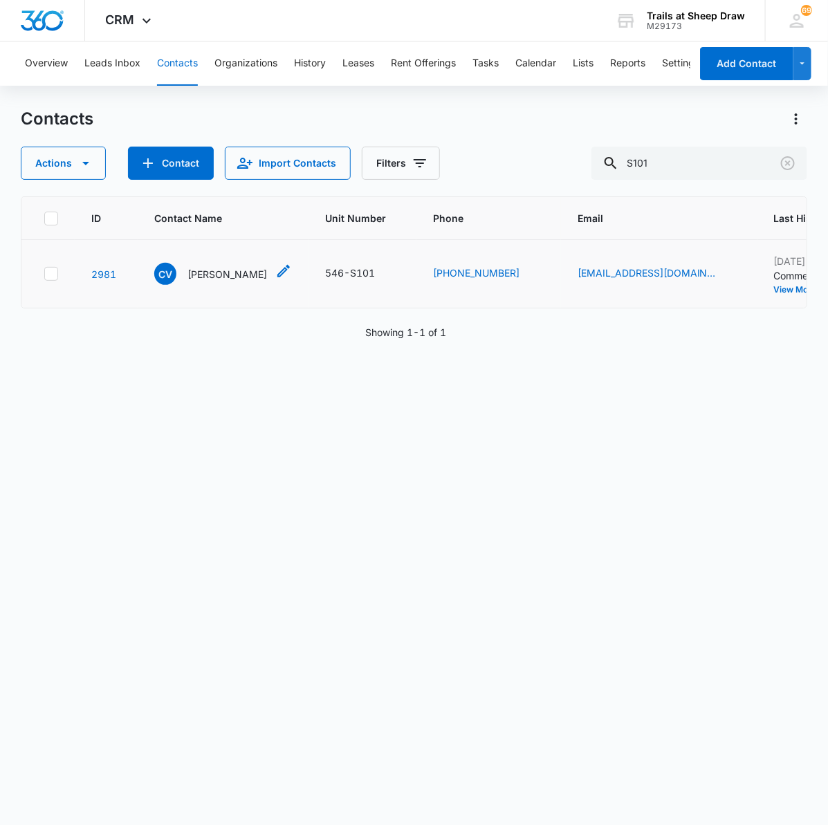
click at [240, 277] on p "[PERSON_NAME]" at bounding box center [227, 274] width 80 height 15
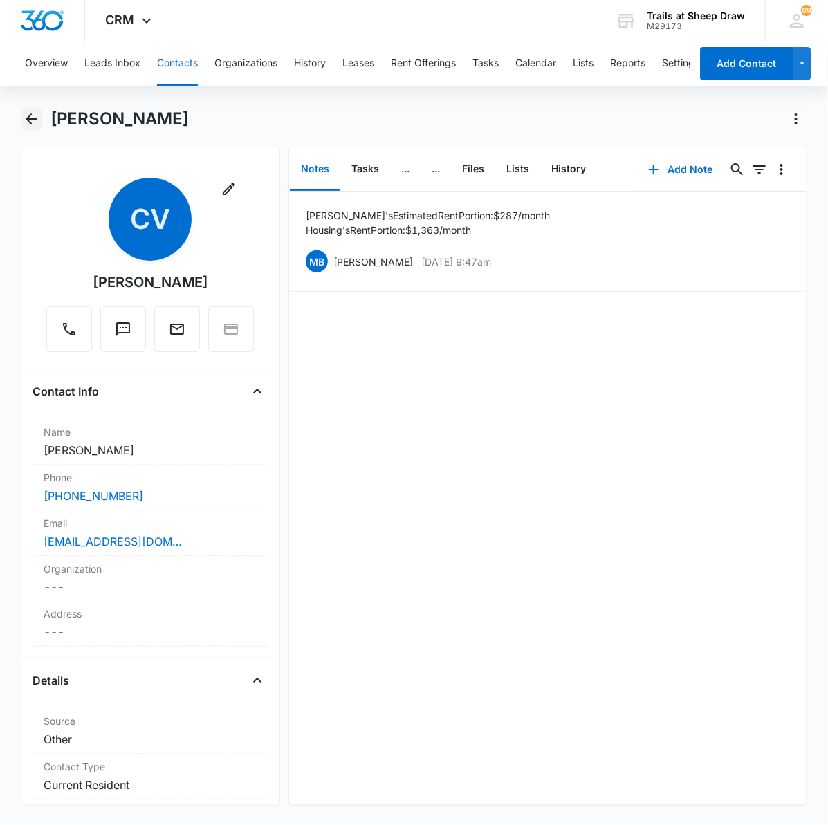
click at [39, 125] on icon "Back" at bounding box center [31, 119] width 17 height 17
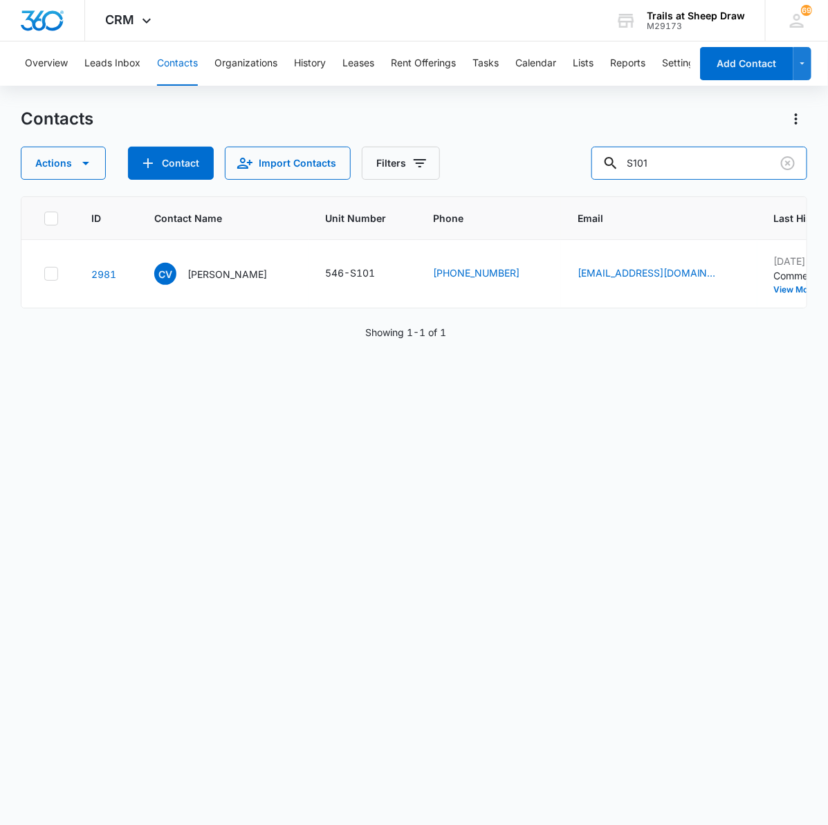
drag, startPoint x: 735, startPoint y: 161, endPoint x: 489, endPoint y: 163, distance: 246.3
click at [490, 163] on div "Actions Contact Import Contacts Filters S101" at bounding box center [414, 163] width 787 height 33
type input "T207"
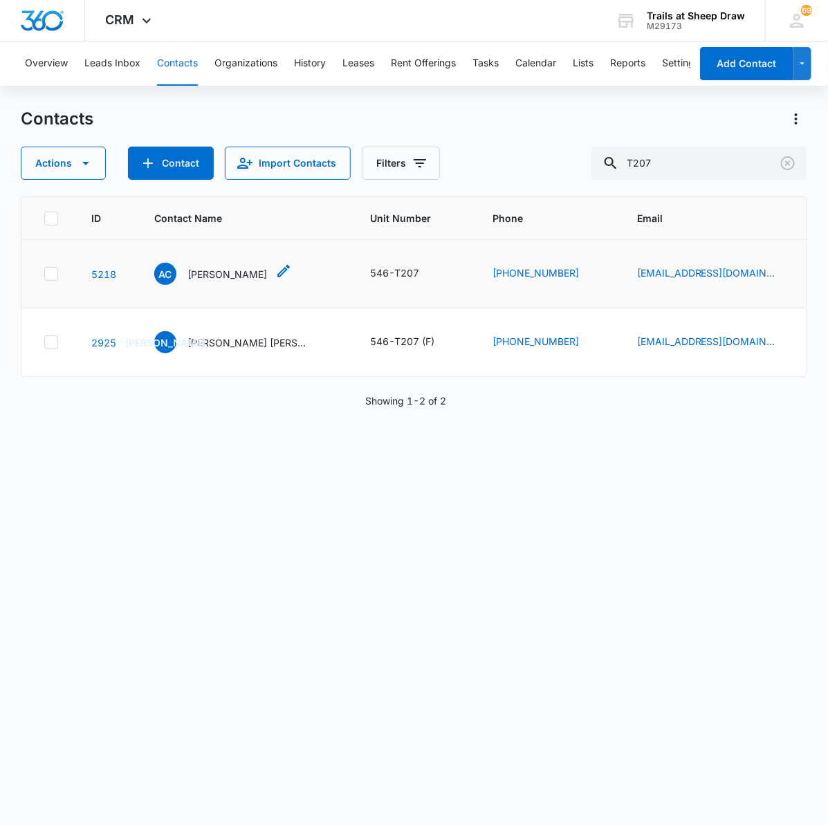
click at [206, 282] on div "AC [PERSON_NAME]" at bounding box center [210, 274] width 113 height 22
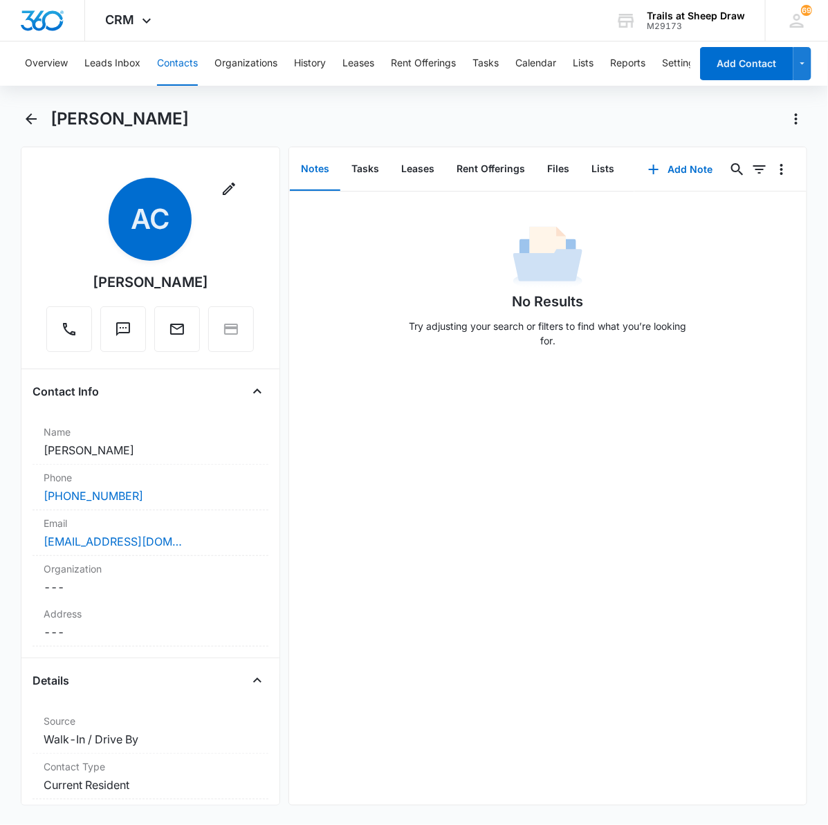
drag, startPoint x: 166, startPoint y: 123, endPoint x: 50, endPoint y: 127, distance: 116.3
click at [50, 127] on div "[PERSON_NAME]" at bounding box center [428, 119] width 757 height 22
click at [448, 458] on div "No Results Try adjusting your search or filters to find what you’re looking for." at bounding box center [547, 499] width 517 height 614
click at [39, 118] on button "Back" at bounding box center [31, 119] width 21 height 22
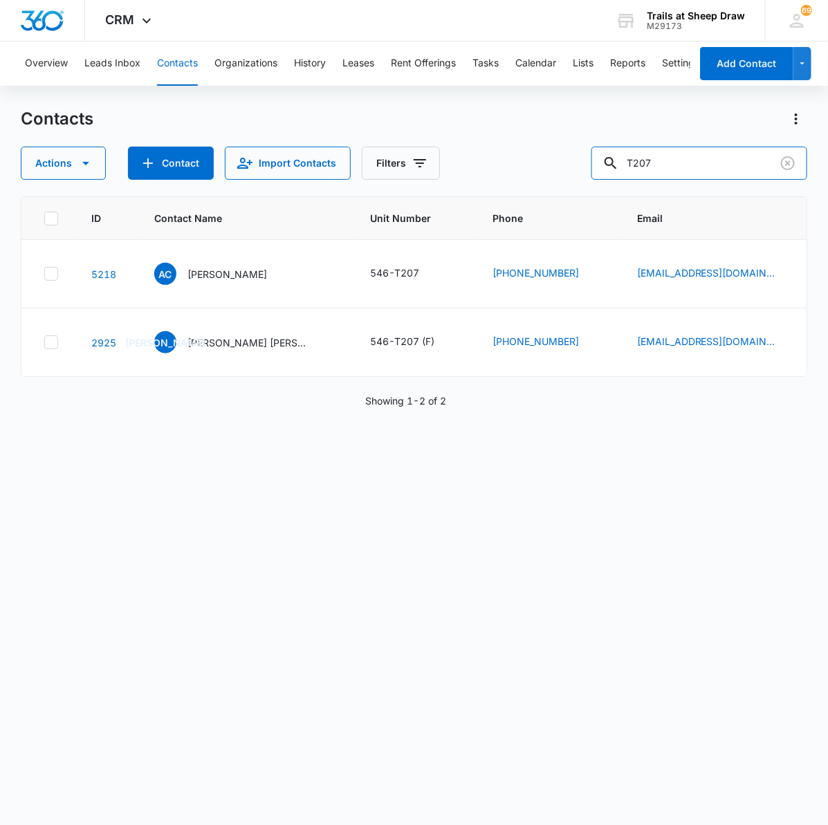
drag, startPoint x: 707, startPoint y: 160, endPoint x: 519, endPoint y: 144, distance: 188.9
click at [519, 144] on div "Contacts Actions Contact Import Contacts Filters T207" at bounding box center [414, 144] width 787 height 72
type input "V304"
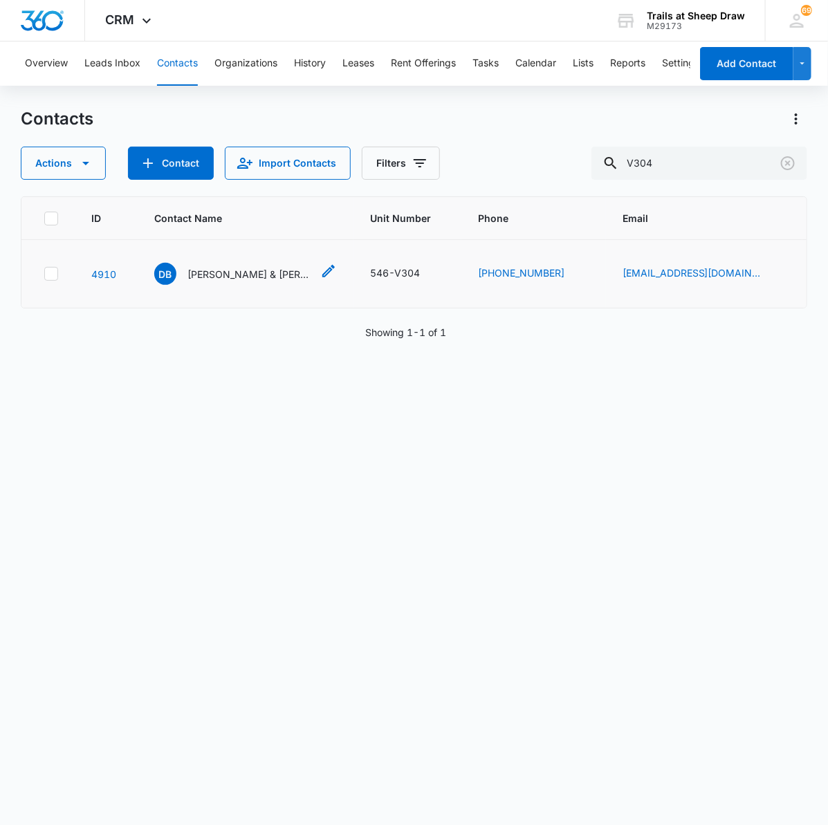
click at [219, 275] on p "[PERSON_NAME] & [PERSON_NAME]" at bounding box center [249, 274] width 125 height 15
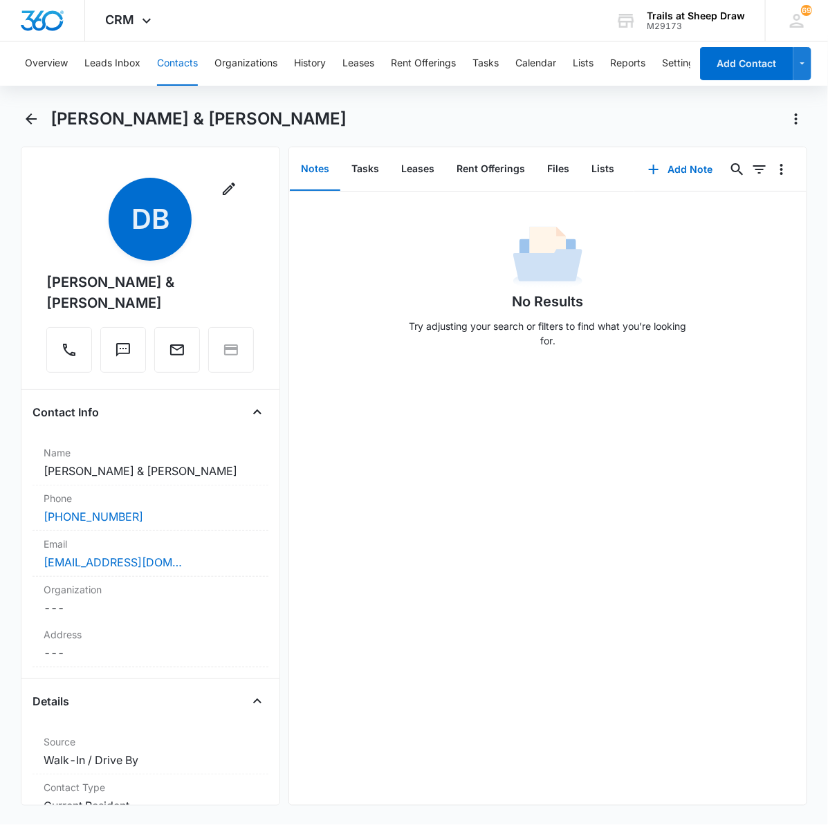
drag, startPoint x: 309, startPoint y: 119, endPoint x: 53, endPoint y: 121, distance: 256.0
click at [53, 121] on div "[PERSON_NAME] & [PERSON_NAME]" at bounding box center [428, 119] width 757 height 22
click at [32, 120] on icon "Back" at bounding box center [31, 119] width 17 height 17
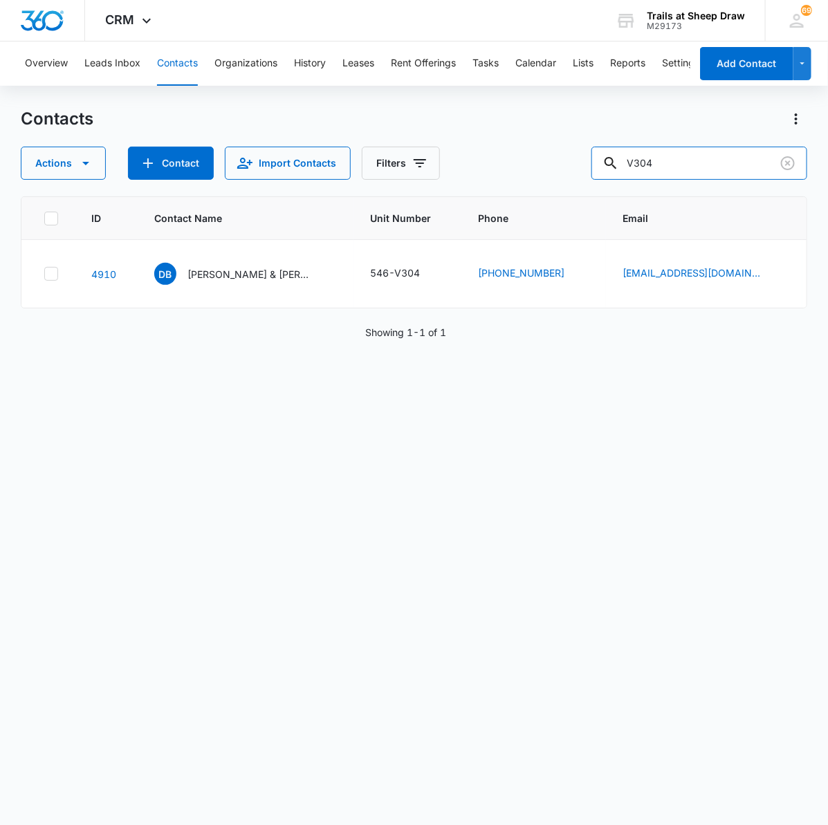
drag, startPoint x: 618, startPoint y: 175, endPoint x: 567, endPoint y: 175, distance: 50.5
click at [567, 175] on div "Actions Contact Import Contacts Filters V304" at bounding box center [414, 163] width 787 height 33
type input "W302"
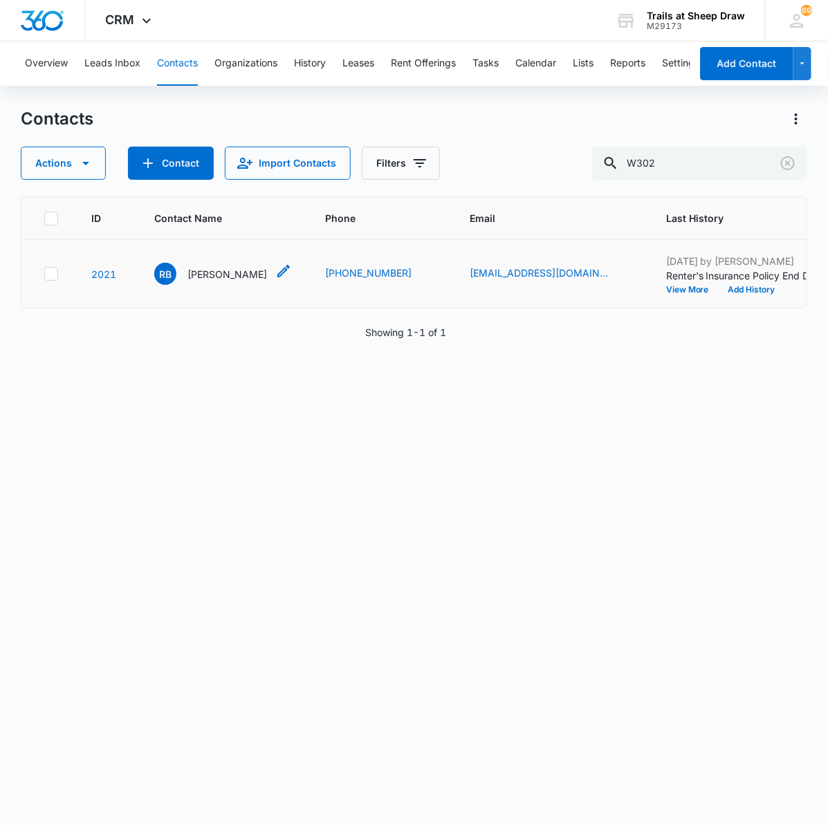
click at [218, 273] on p "[PERSON_NAME]" at bounding box center [227, 274] width 80 height 15
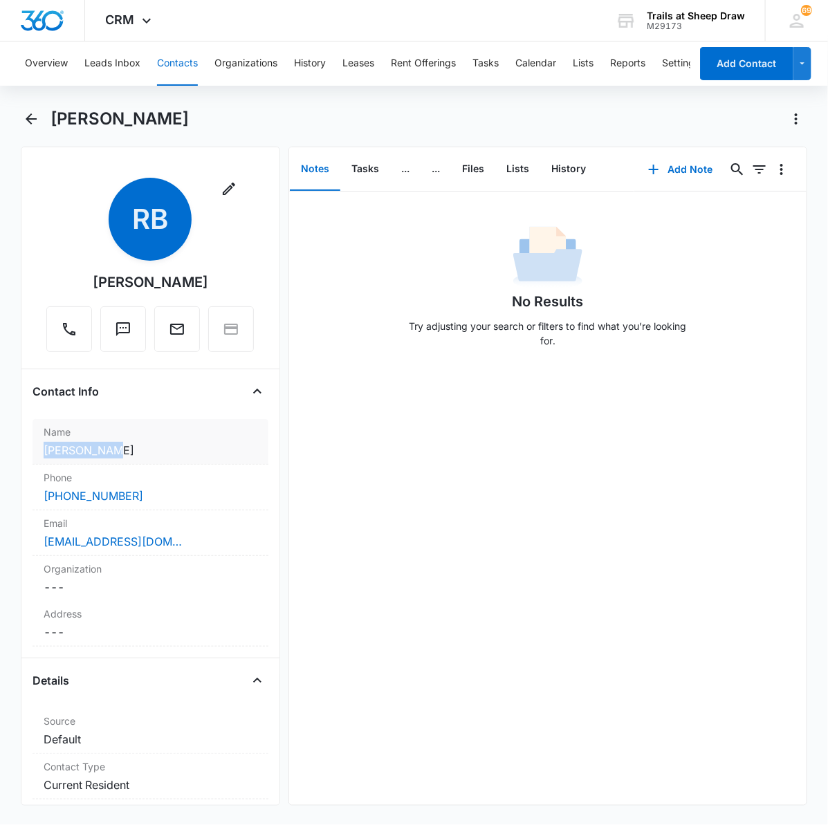
drag, startPoint x: 121, startPoint y: 450, endPoint x: 33, endPoint y: 448, distance: 88.6
click at [33, 448] on div "Name Cancel Save Changes [PERSON_NAME]" at bounding box center [151, 442] width 236 height 46
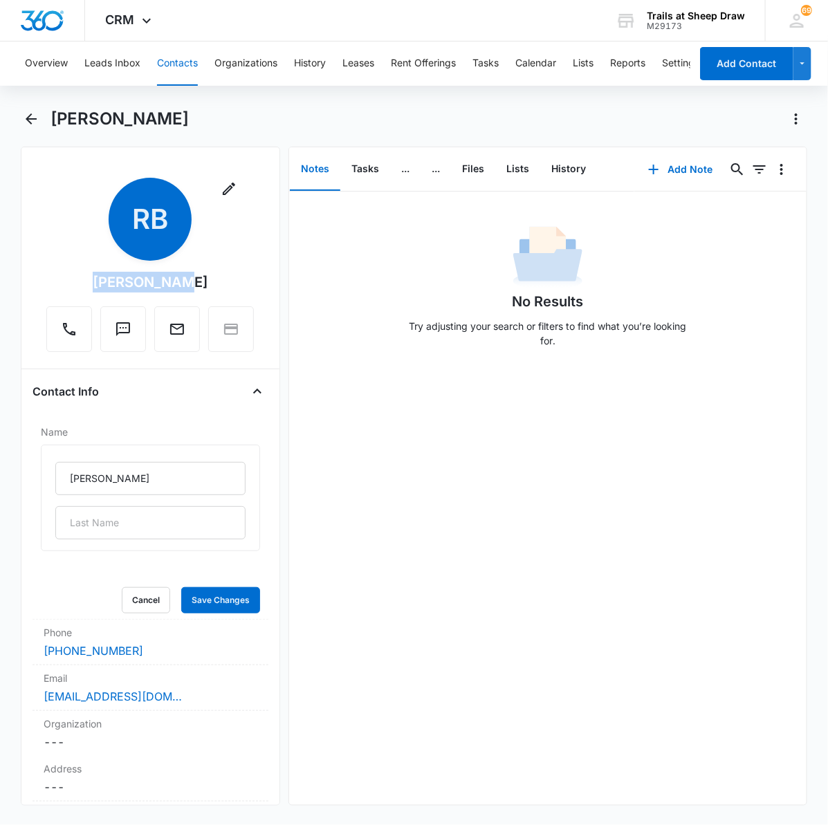
drag, startPoint x: 184, startPoint y: 278, endPoint x: 91, endPoint y: 286, distance: 93.7
click at [91, 286] on div "Remove RB [PERSON_NAME]" at bounding box center [150, 265] width 208 height 174
drag, startPoint x: 360, startPoint y: 446, endPoint x: 354, endPoint y: 416, distance: 30.9
click at [361, 443] on div "No Results Try adjusting your search or filters to find what you’re looking for." at bounding box center [547, 499] width 517 height 614
click at [46, 123] on div "[PERSON_NAME]" at bounding box center [414, 127] width 787 height 39
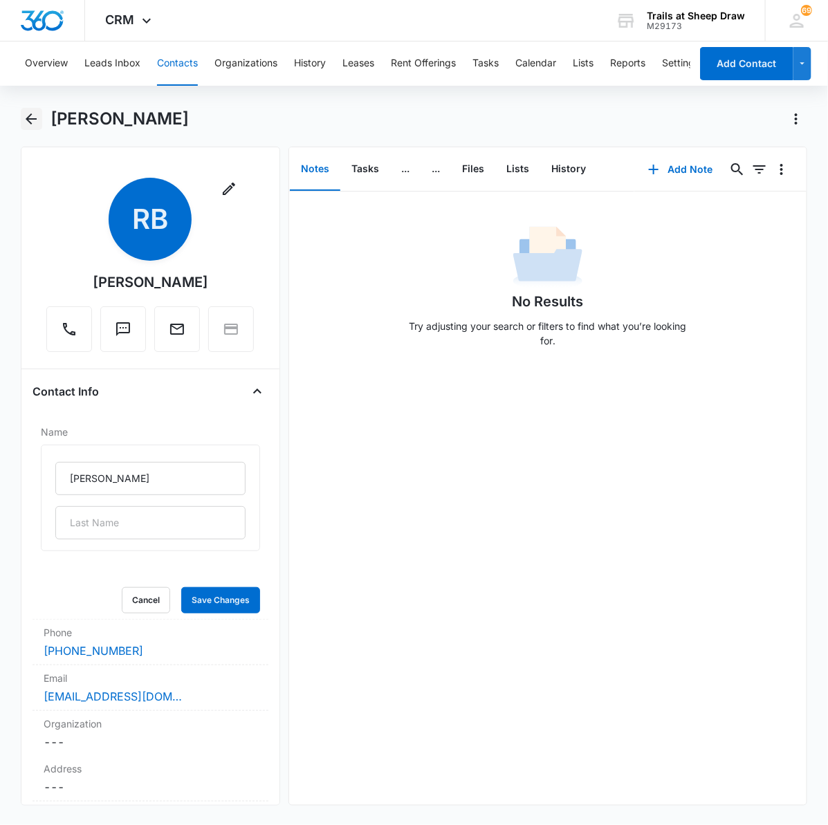
click at [39, 115] on button "Back" at bounding box center [31, 119] width 21 height 22
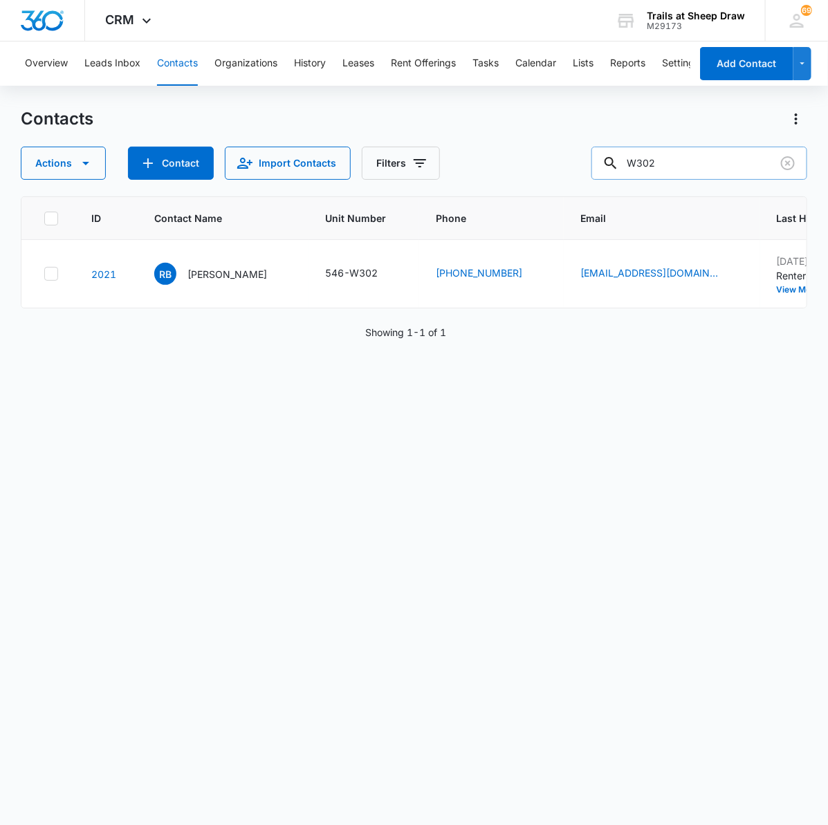
drag, startPoint x: 699, startPoint y: 163, endPoint x: 658, endPoint y: 163, distance: 40.8
click at [658, 163] on input "W302" at bounding box center [699, 163] width 216 height 33
type input "W207"
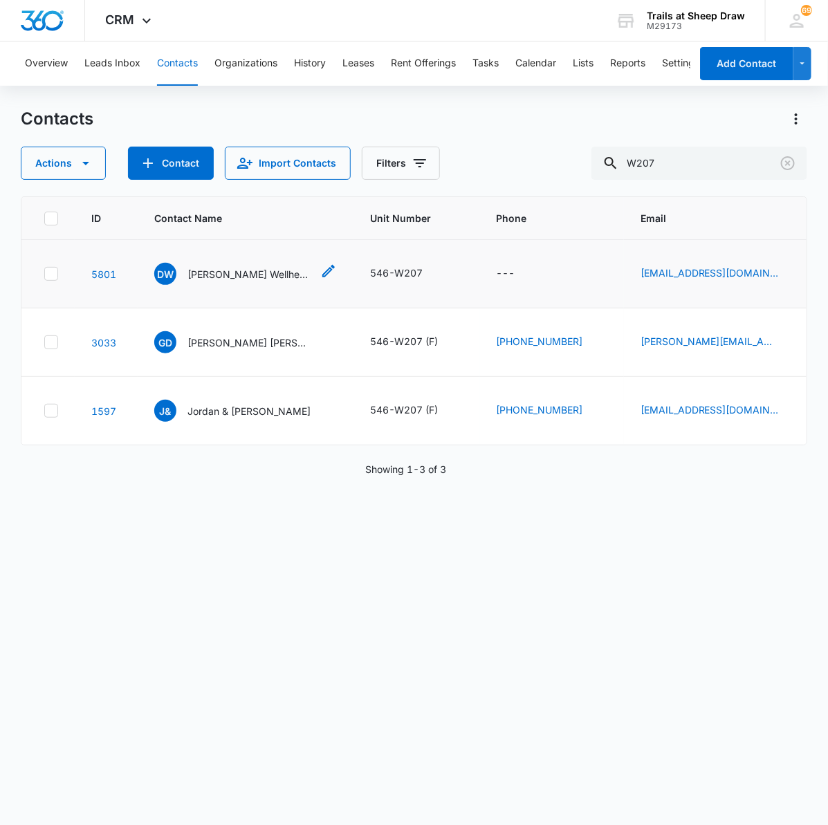
click at [243, 278] on p "[PERSON_NAME] Wellhead Equipment LLC" at bounding box center [249, 274] width 125 height 15
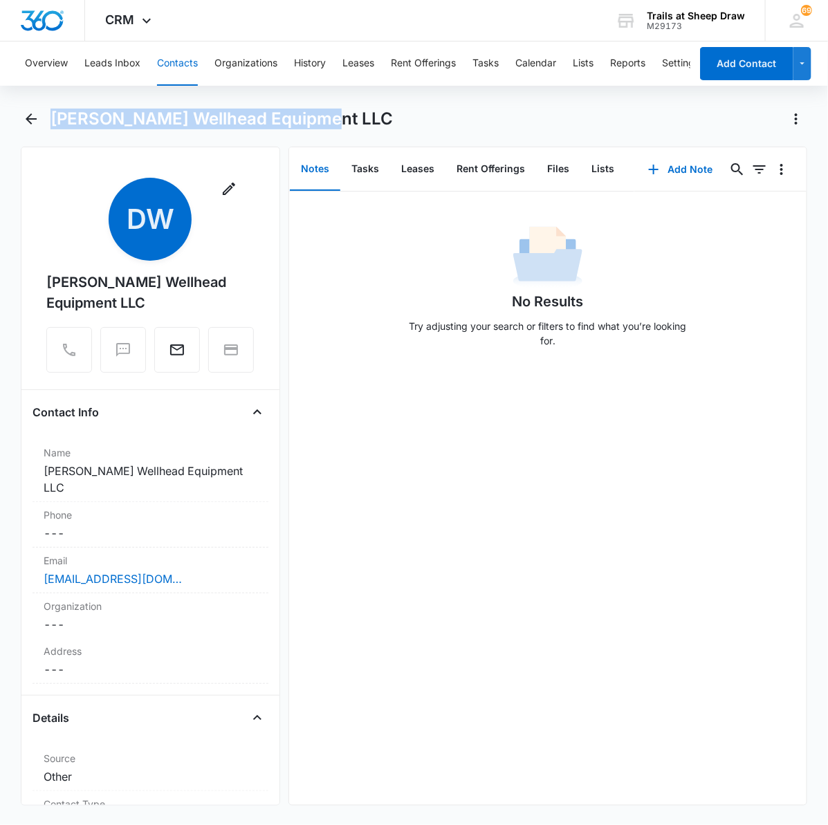
drag, startPoint x: 326, startPoint y: 118, endPoint x: 52, endPoint y: 131, distance: 274.3
click at [52, 131] on div "[PERSON_NAME] Wellhead Equipment LLC" at bounding box center [414, 127] width 787 height 39
click at [42, 118] on button "Back" at bounding box center [31, 119] width 21 height 22
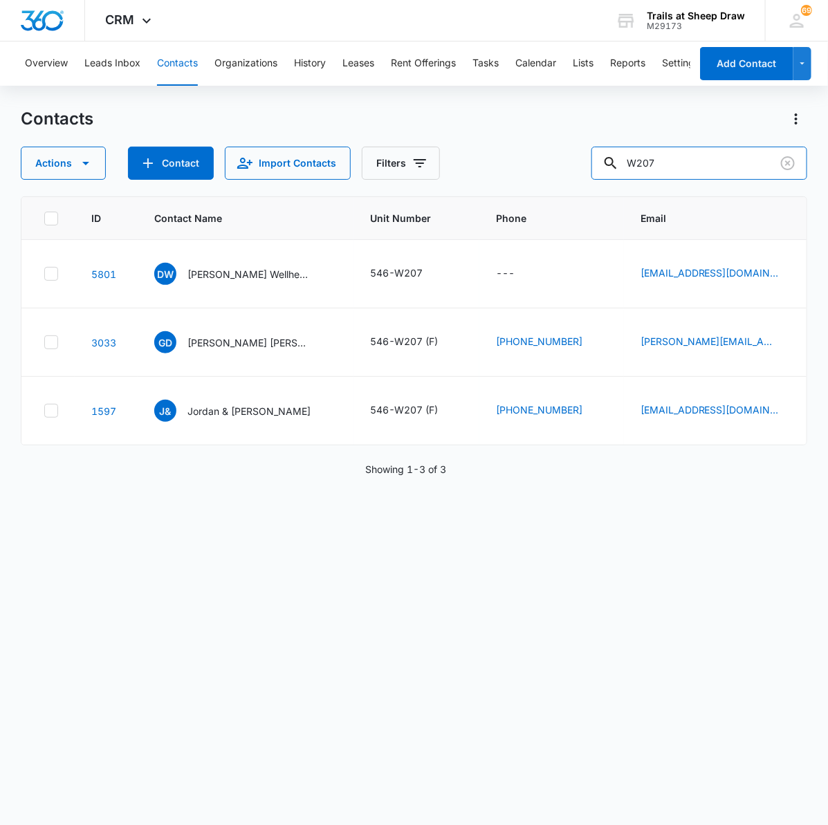
drag, startPoint x: 686, startPoint y: 169, endPoint x: 602, endPoint y: 166, distance: 84.5
click at [606, 166] on div "Actions Contact Import Contacts Filters W207" at bounding box center [414, 163] width 787 height 33
type input "H204"
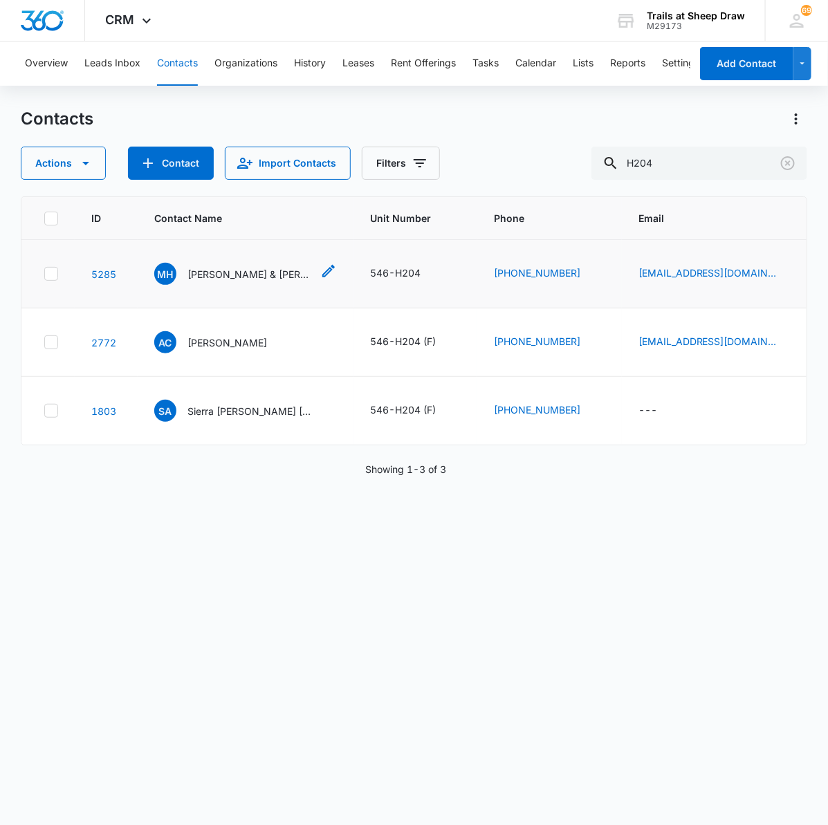
click at [282, 274] on p "[PERSON_NAME] & [PERSON_NAME]" at bounding box center [249, 274] width 125 height 15
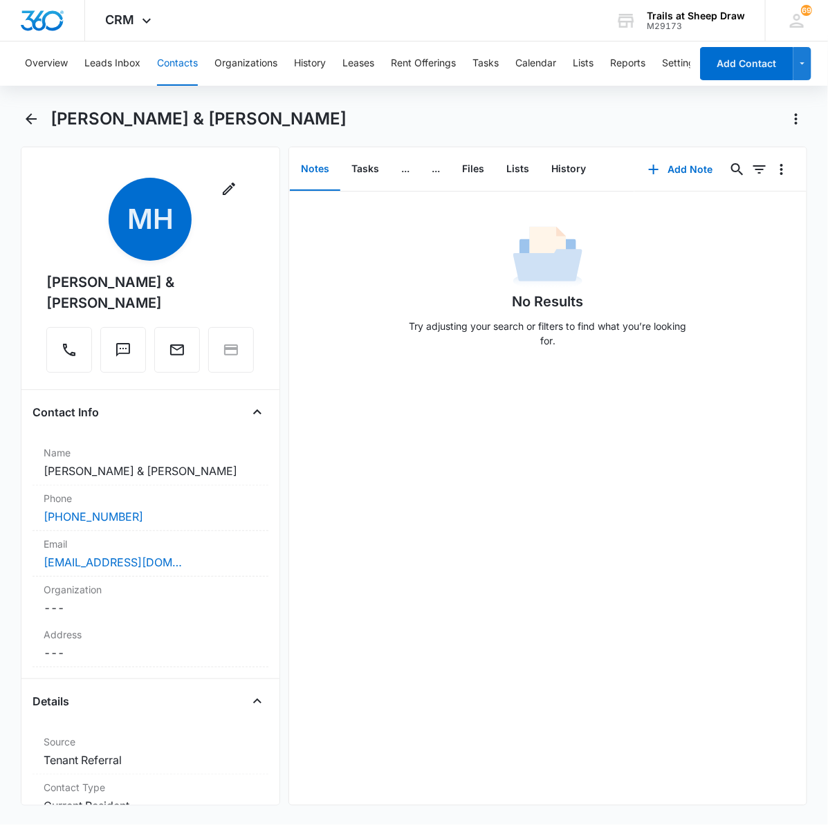
drag, startPoint x: 95, startPoint y: 303, endPoint x: 36, endPoint y: 279, distance: 63.6
click at [36, 279] on div "Remove MH [PERSON_NAME] & [PERSON_NAME]" at bounding box center [151, 278] width 236 height 201
click at [174, 115] on h1 "[PERSON_NAME] & [PERSON_NAME]" at bounding box center [198, 119] width 296 height 21
click at [28, 119] on icon "Back" at bounding box center [31, 118] width 11 height 11
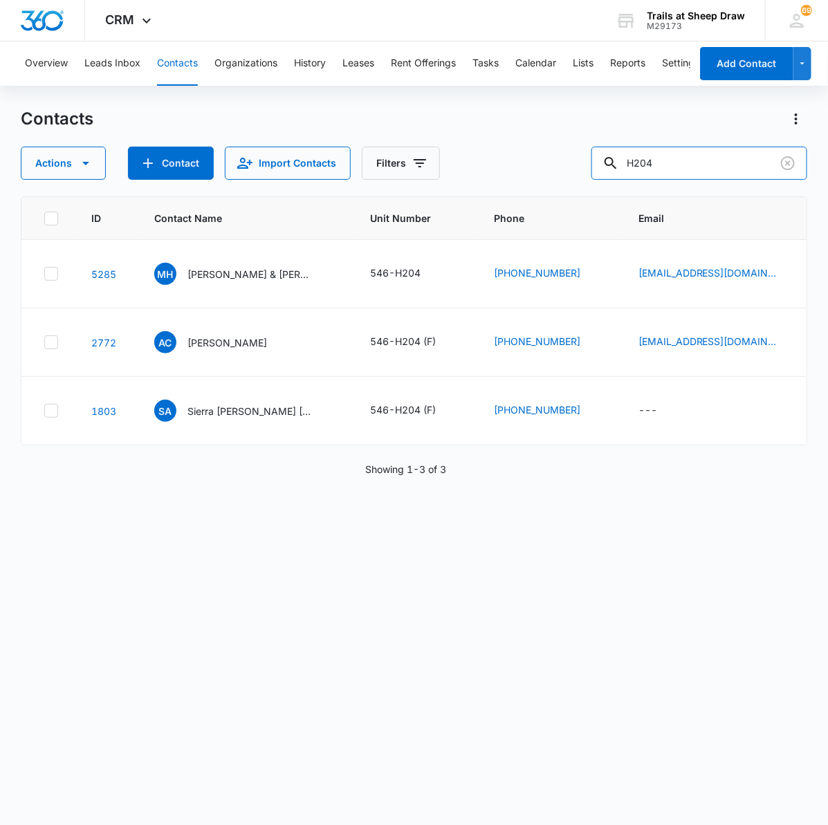
drag, startPoint x: 722, startPoint y: 160, endPoint x: 597, endPoint y: 160, distance: 124.5
click at [604, 160] on div "Actions Contact Import Contacts Filters H204" at bounding box center [414, 163] width 787 height 33
type input "N303"
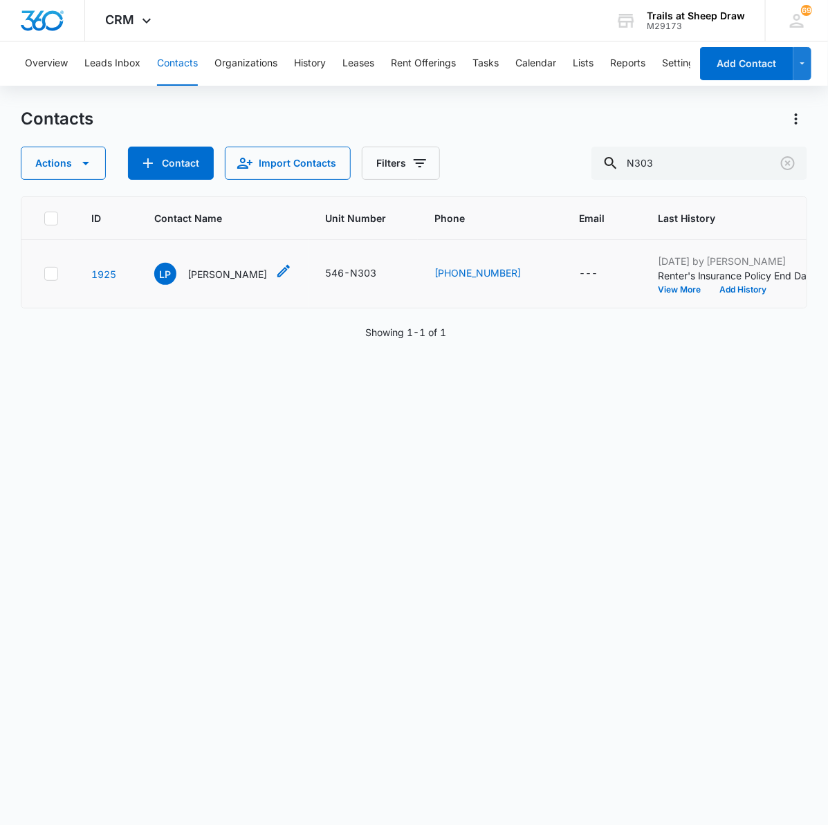
click at [218, 277] on p "[PERSON_NAME]" at bounding box center [227, 274] width 80 height 15
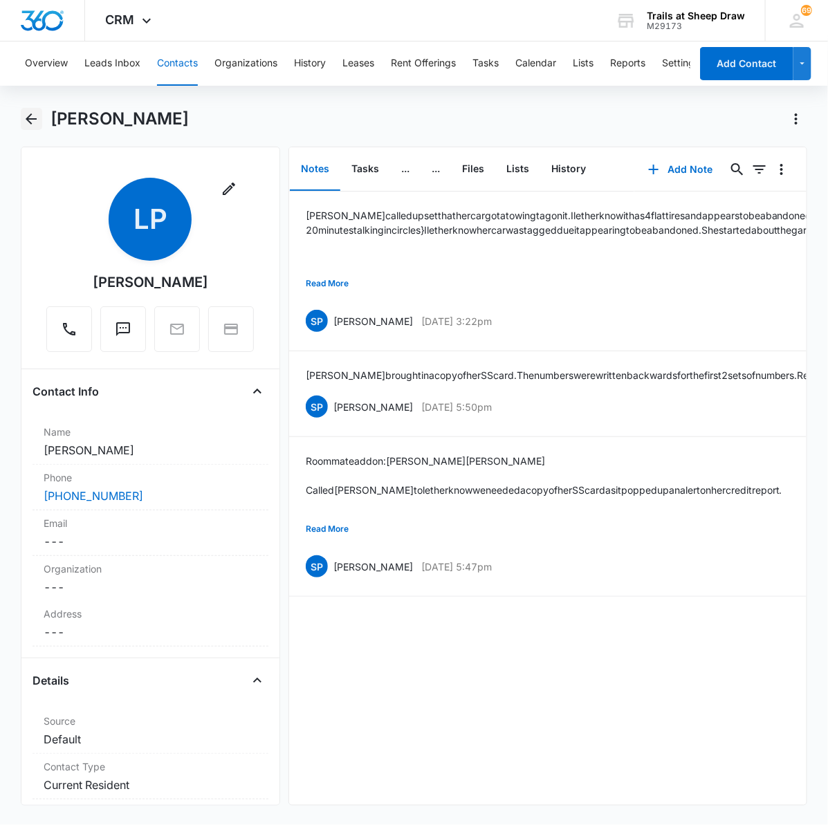
drag, startPoint x: 181, startPoint y: 122, endPoint x: 33, endPoint y: 125, distance: 148.1
click at [33, 125] on div "[PERSON_NAME]" at bounding box center [414, 127] width 787 height 39
click at [38, 120] on icon "Back" at bounding box center [31, 119] width 17 height 17
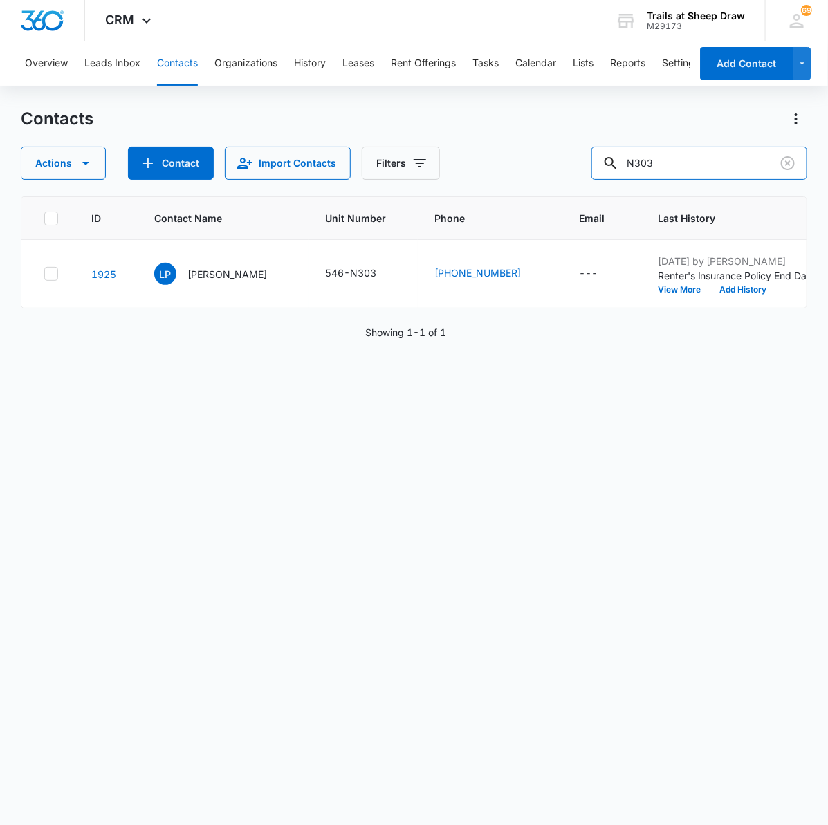
drag, startPoint x: 679, startPoint y: 159, endPoint x: 582, endPoint y: 158, distance: 97.5
click at [594, 158] on div "Actions Contact Import Contacts Filters N303" at bounding box center [414, 163] width 787 height 33
click at [711, 171] on input "N303" at bounding box center [699, 163] width 216 height 33
drag, startPoint x: 697, startPoint y: 163, endPoint x: 522, endPoint y: 164, distance: 174.3
click at [522, 164] on div "Actions Contact Import Contacts Filters N303" at bounding box center [414, 163] width 787 height 33
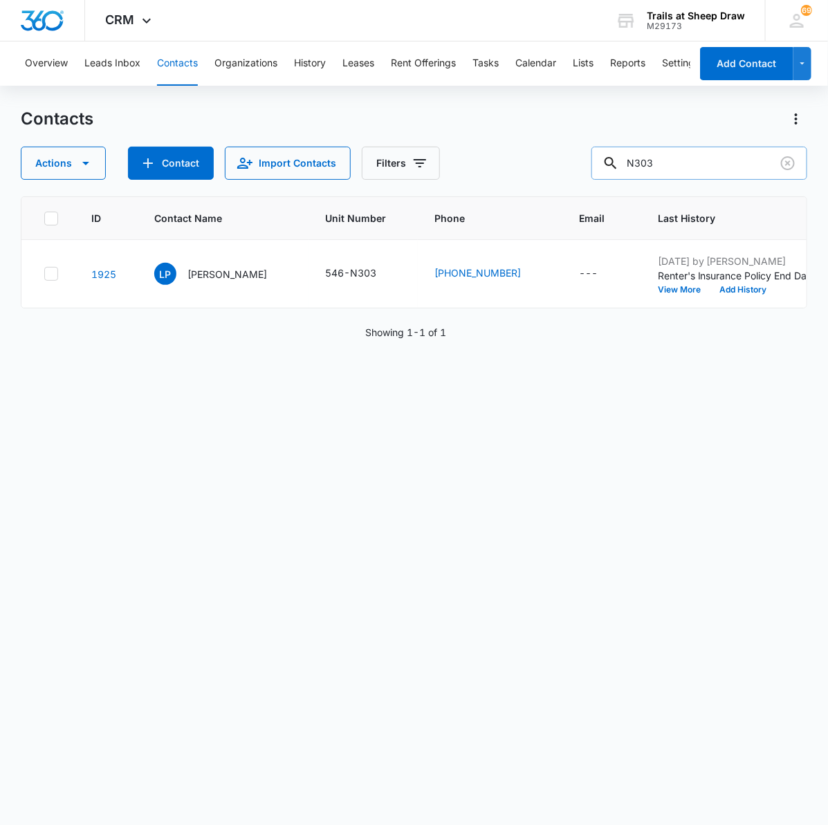
click at [700, 160] on input "N303" at bounding box center [699, 163] width 216 height 33
click at [790, 163] on icon "Clear" at bounding box center [788, 163] width 17 height 17
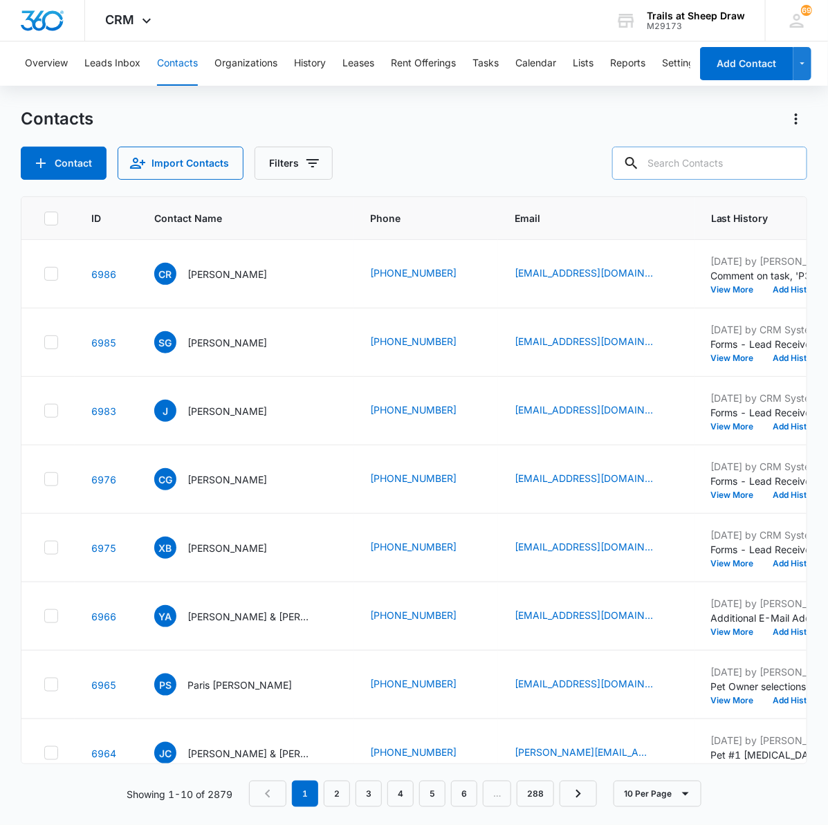
click at [748, 92] on div "Overview Leads Inbox Contacts Organizations History Leases Rent Offerings Tasks…" at bounding box center [414, 433] width 828 height 782
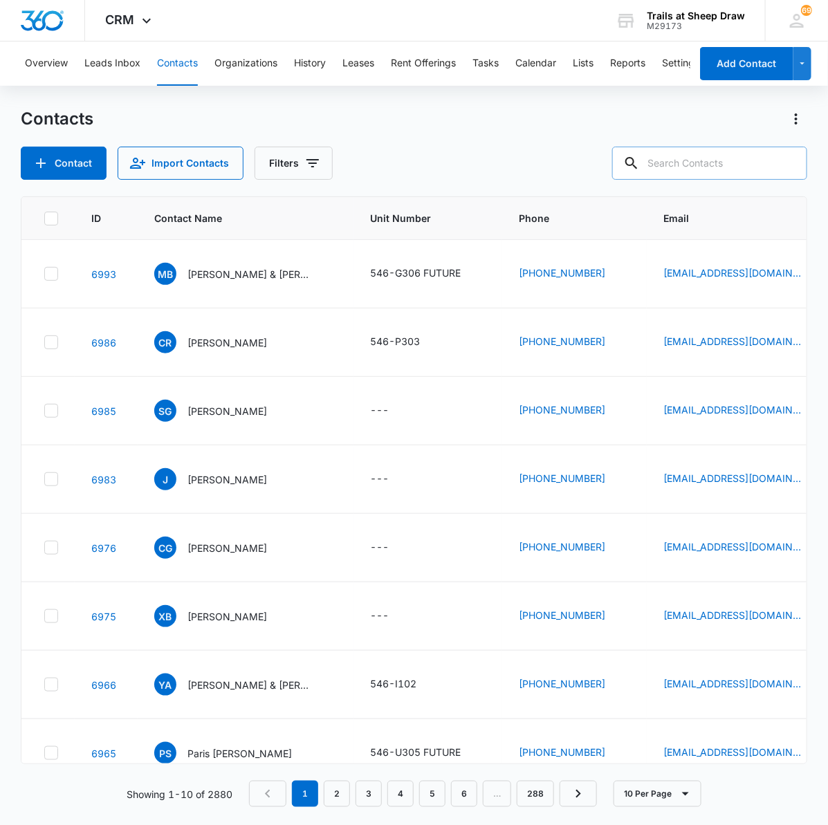
click at [696, 168] on input "text" at bounding box center [709, 163] width 195 height 33
click at [703, 160] on input "text" at bounding box center [709, 163] width 195 height 33
type input "R308"
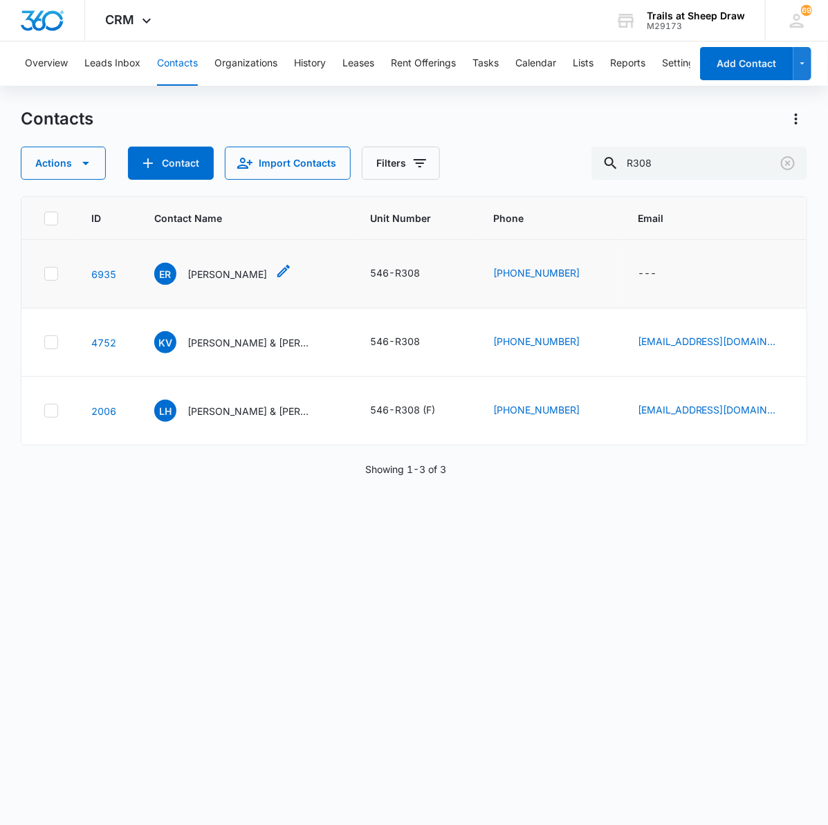
click at [187, 268] on p "[PERSON_NAME]" at bounding box center [227, 274] width 80 height 15
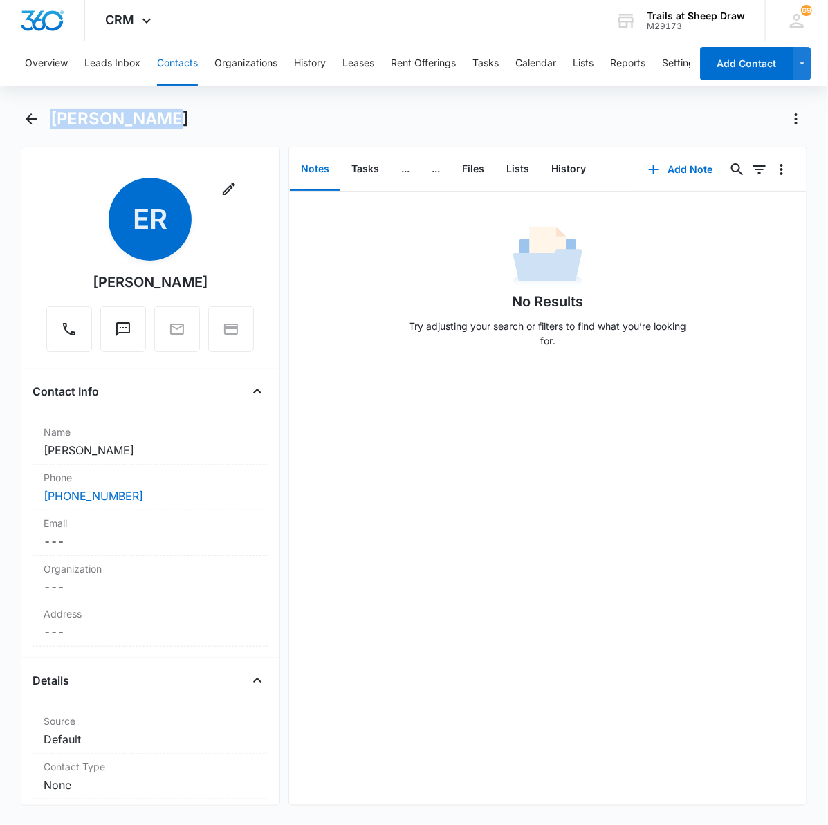
drag, startPoint x: 161, startPoint y: 116, endPoint x: 46, endPoint y: 127, distance: 116.0
click at [46, 127] on div "[PERSON_NAME]" at bounding box center [414, 127] width 787 height 39
click at [216, 132] on div "[PERSON_NAME]" at bounding box center [414, 127] width 787 height 39
click at [30, 114] on icon "Back" at bounding box center [31, 119] width 17 height 17
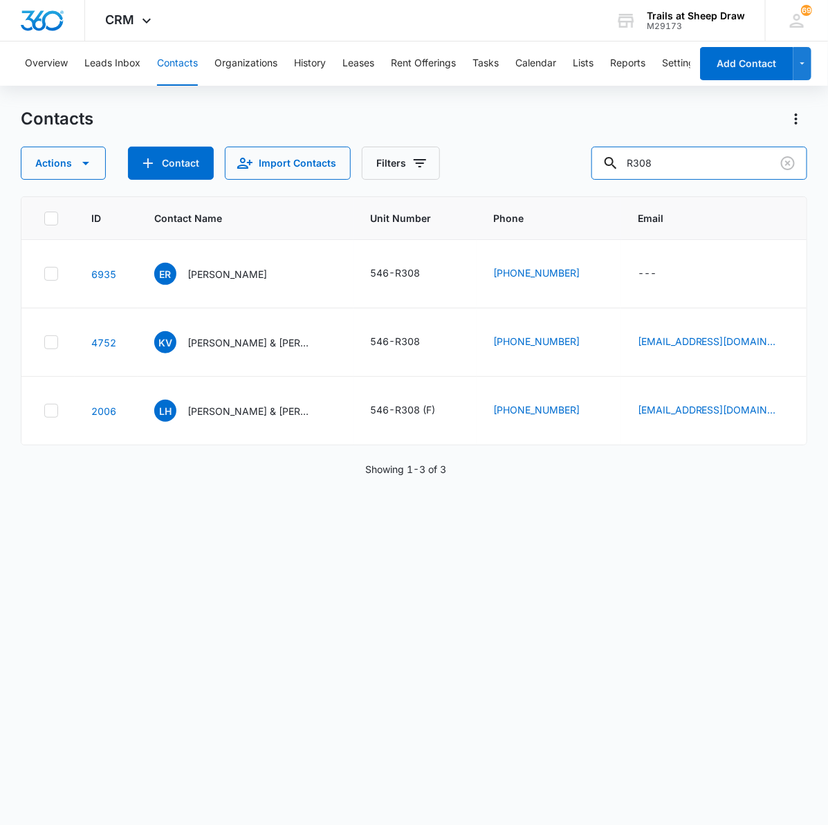
drag, startPoint x: 699, startPoint y: 171, endPoint x: 553, endPoint y: 166, distance: 145.4
click at [553, 166] on div "Actions Contact Import Contacts Filters R308" at bounding box center [414, 163] width 787 height 33
type input "s101"
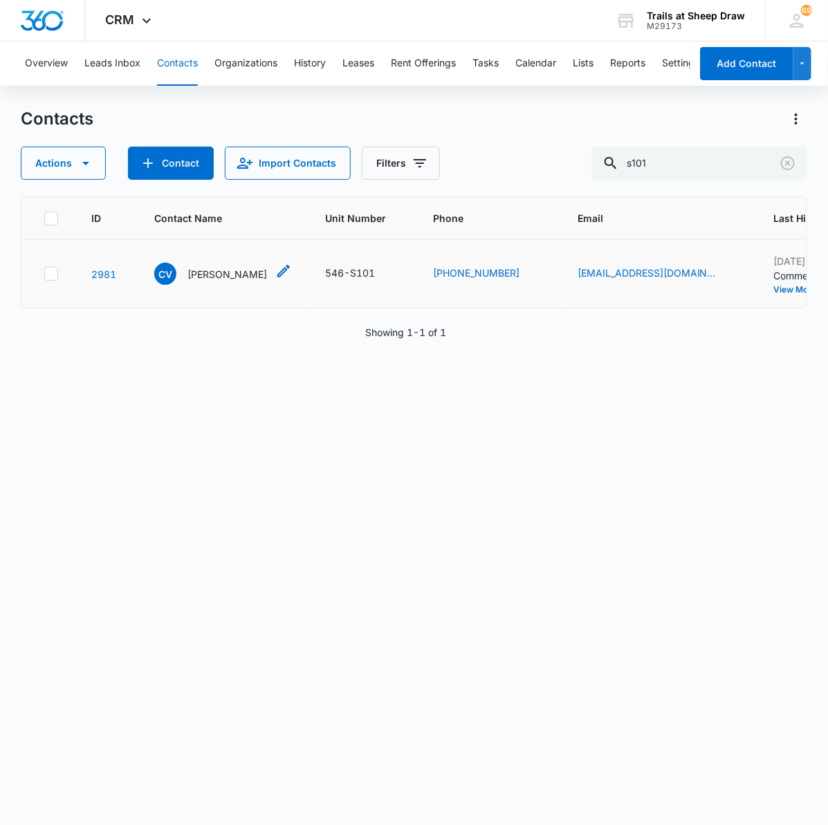
click at [212, 273] on p "[PERSON_NAME]" at bounding box center [227, 274] width 80 height 15
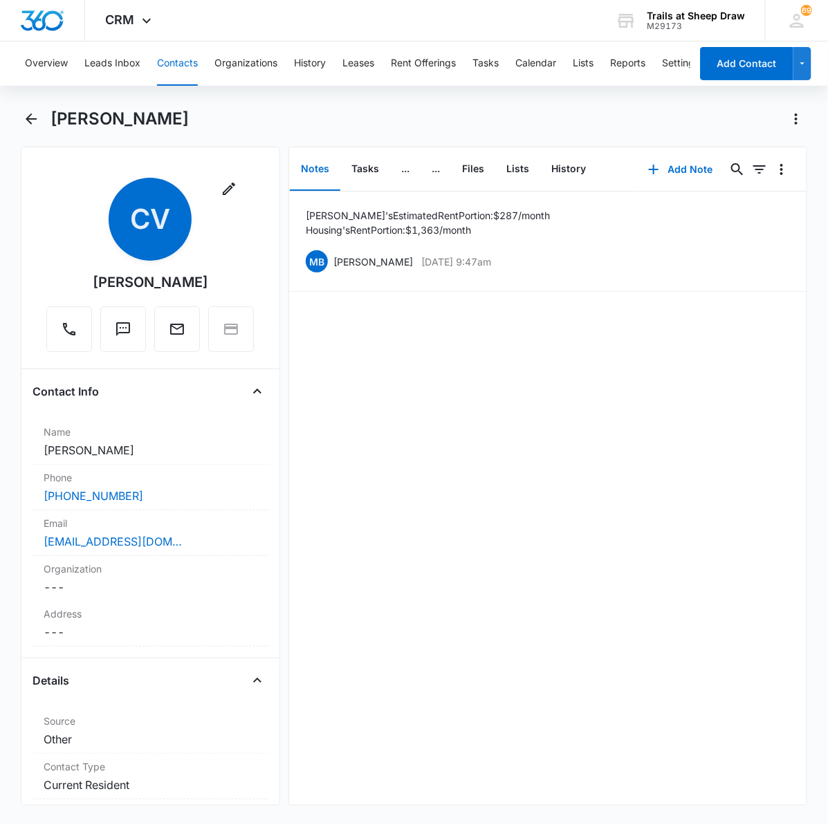
drag, startPoint x: 185, startPoint y: 119, endPoint x: 50, endPoint y: 128, distance: 135.2
click at [50, 128] on div "[PERSON_NAME]" at bounding box center [428, 119] width 757 height 22
click at [284, 122] on div "[PERSON_NAME]" at bounding box center [428, 119] width 757 height 22
click at [42, 121] on div "[PERSON_NAME]" at bounding box center [414, 127] width 787 height 39
click at [36, 123] on icon "Back" at bounding box center [31, 119] width 17 height 17
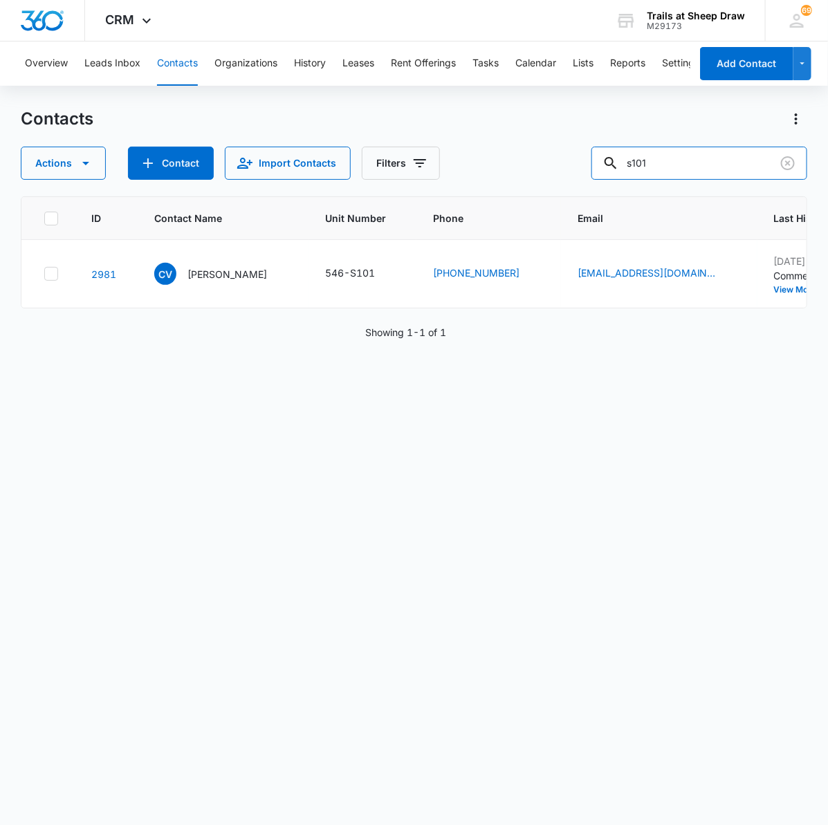
drag, startPoint x: 643, startPoint y: 163, endPoint x: 595, endPoint y: 156, distance: 48.9
click at [583, 158] on div "Actions Contact Import Contacts Filters s101" at bounding box center [414, 163] width 787 height 33
type input "V304"
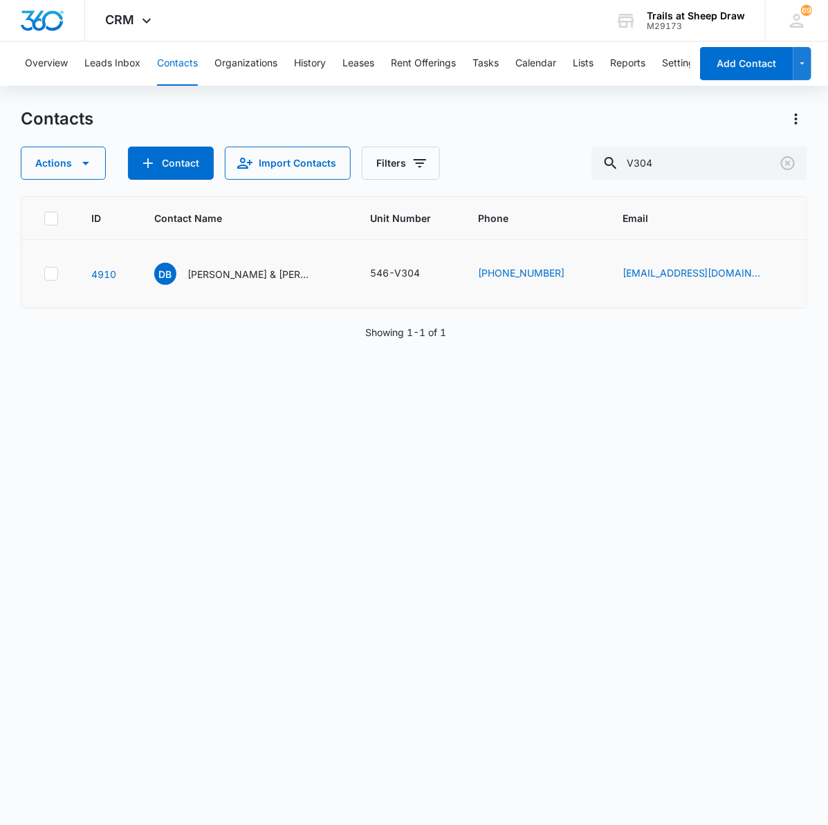
click at [257, 260] on td "DB [PERSON_NAME] & [PERSON_NAME]" at bounding box center [246, 274] width 216 height 68
click at [261, 272] on p "[PERSON_NAME] & [PERSON_NAME]" at bounding box center [249, 274] width 125 height 15
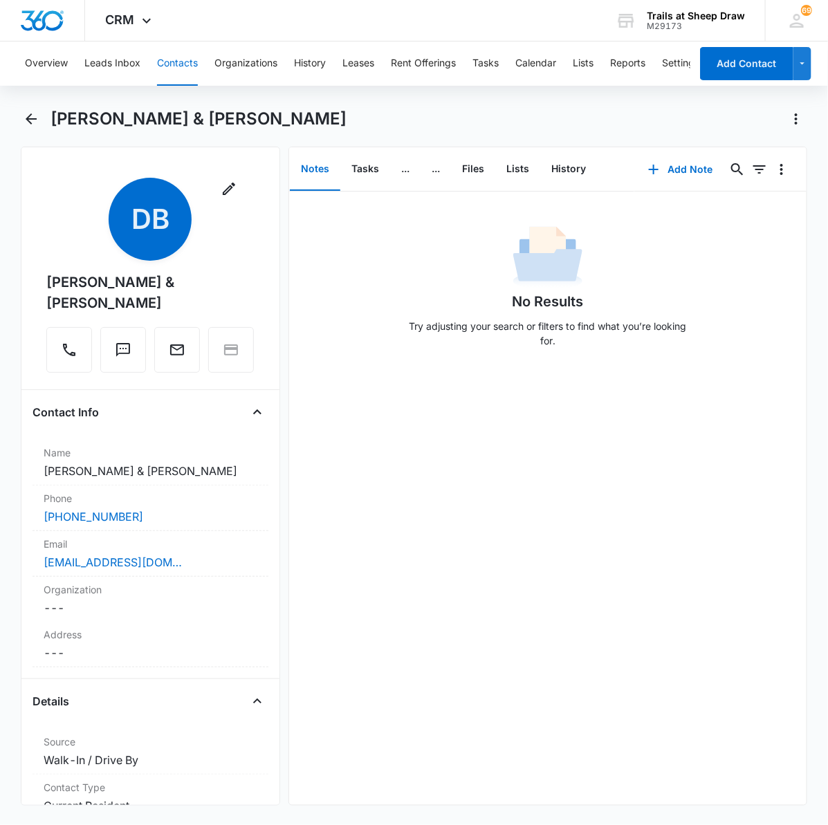
drag, startPoint x: 246, startPoint y: 278, endPoint x: 39, endPoint y: 291, distance: 206.5
click at [46, 291] on div "Remove DB [PERSON_NAME] & [PERSON_NAME]" at bounding box center [150, 275] width 208 height 195
click at [178, 128] on h1 "[PERSON_NAME] & [PERSON_NAME]" at bounding box center [198, 119] width 296 height 21
click at [36, 122] on icon "Back" at bounding box center [31, 119] width 17 height 17
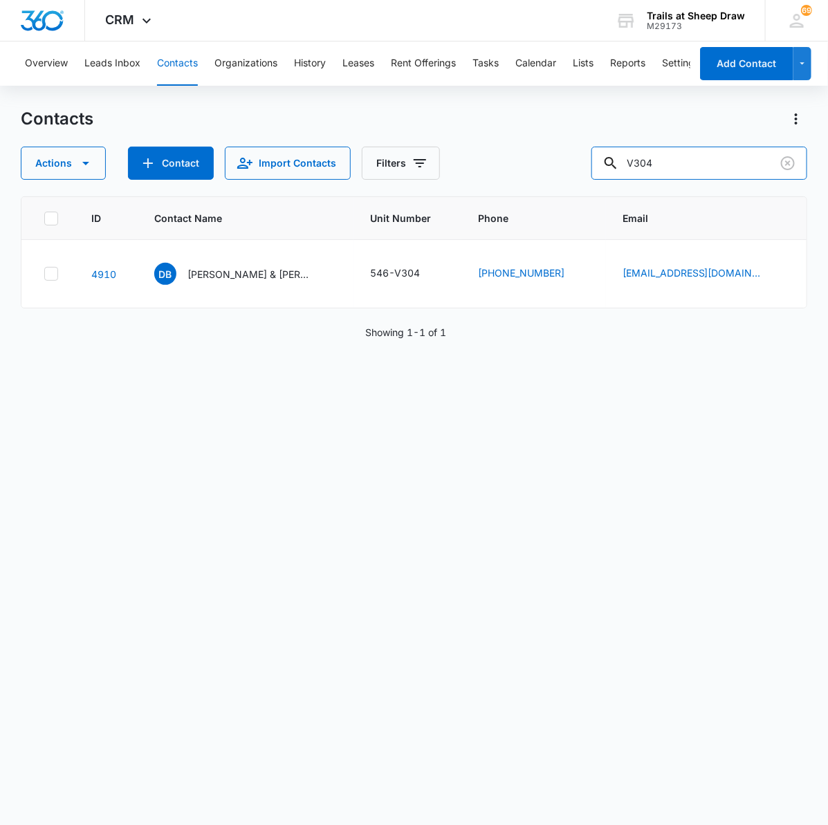
drag, startPoint x: 725, startPoint y: 160, endPoint x: 498, endPoint y: 143, distance: 227.6
click at [495, 147] on div "Actions Contact Import Contacts Filters V304" at bounding box center [414, 163] width 787 height 33
type input "W207"
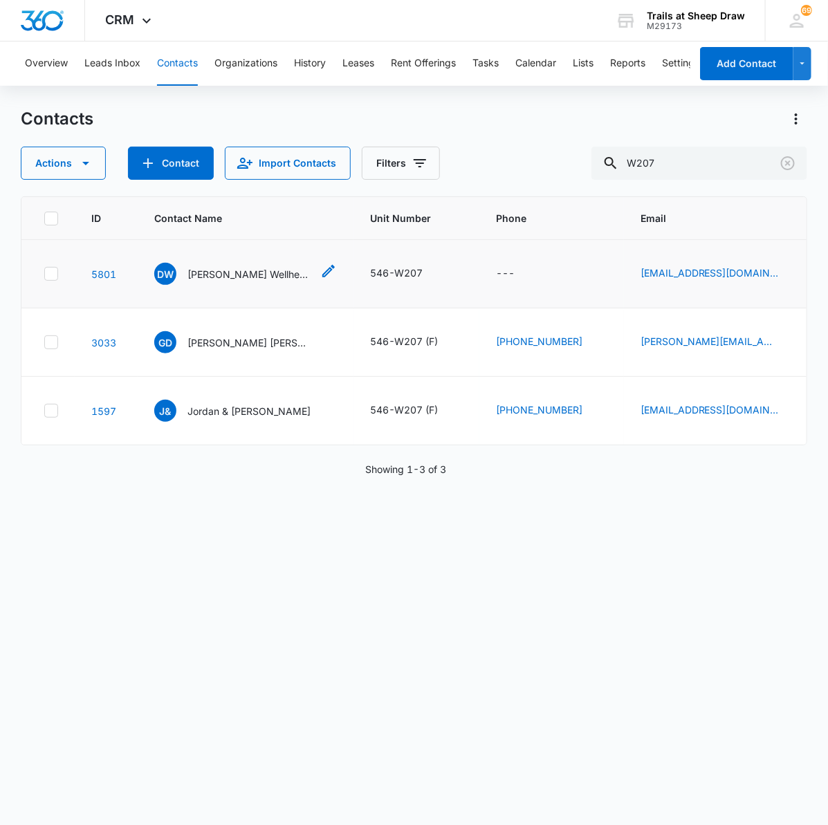
click at [216, 279] on p "[PERSON_NAME] Wellhead Equipment LLC" at bounding box center [249, 274] width 125 height 15
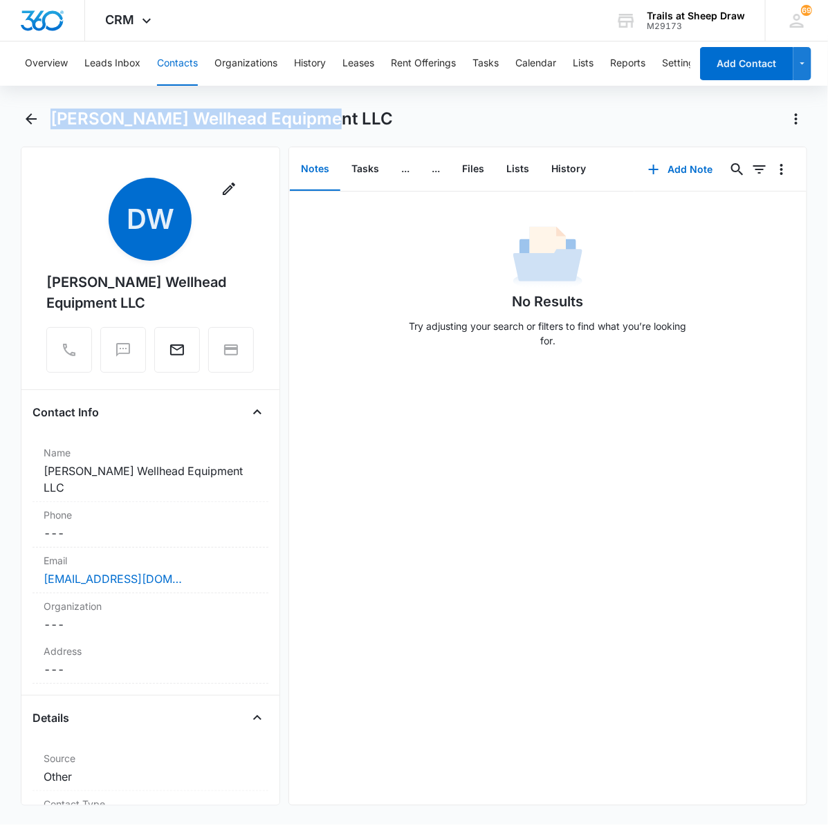
drag, startPoint x: 336, startPoint y: 119, endPoint x: 42, endPoint y: 122, distance: 293.3
click at [42, 122] on div "[PERSON_NAME] Wellhead Equipment LLC" at bounding box center [414, 127] width 787 height 39
